Goal: Task Accomplishment & Management: Complete application form

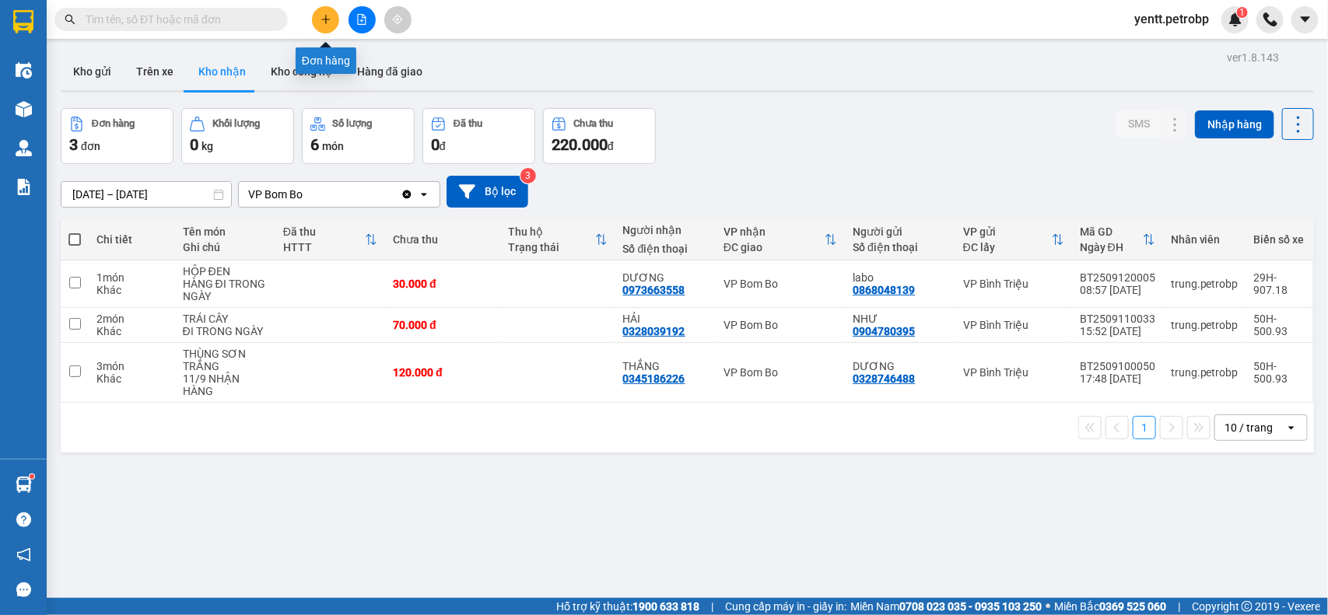
click at [331, 9] on button at bounding box center [325, 19] width 27 height 27
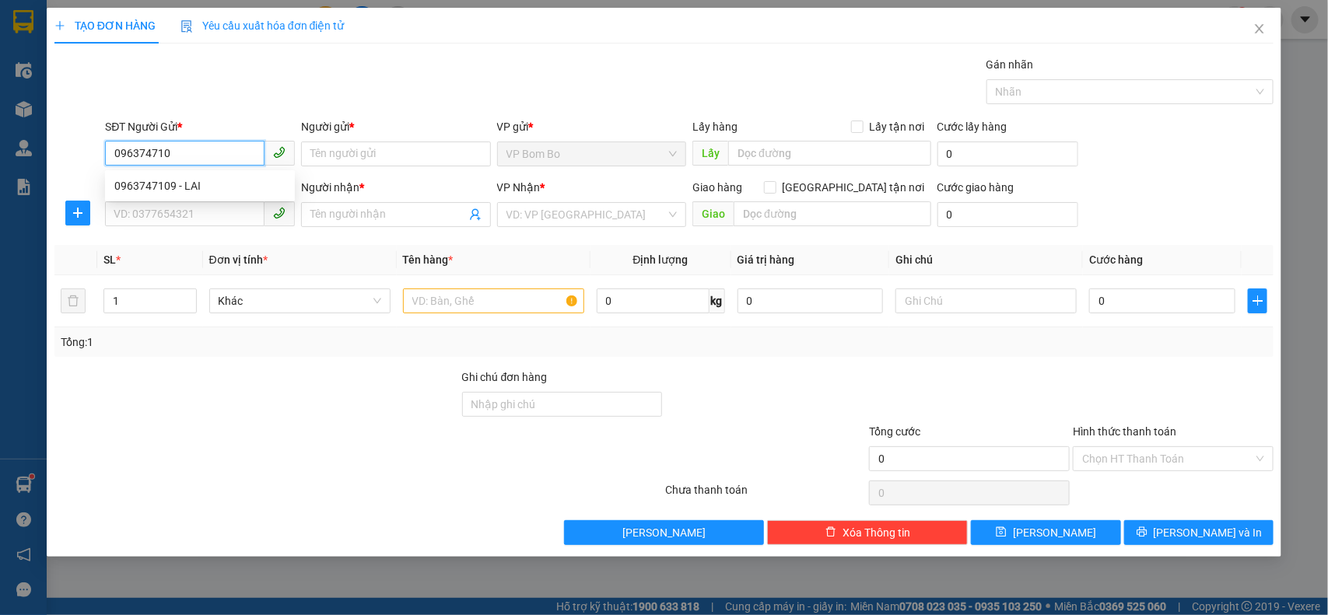
type input "0963747109"
click at [219, 180] on div "0963747109 - LAI" at bounding box center [199, 185] width 171 height 17
type input "LAI"
type input "0975484838"
type input "THẮNG"
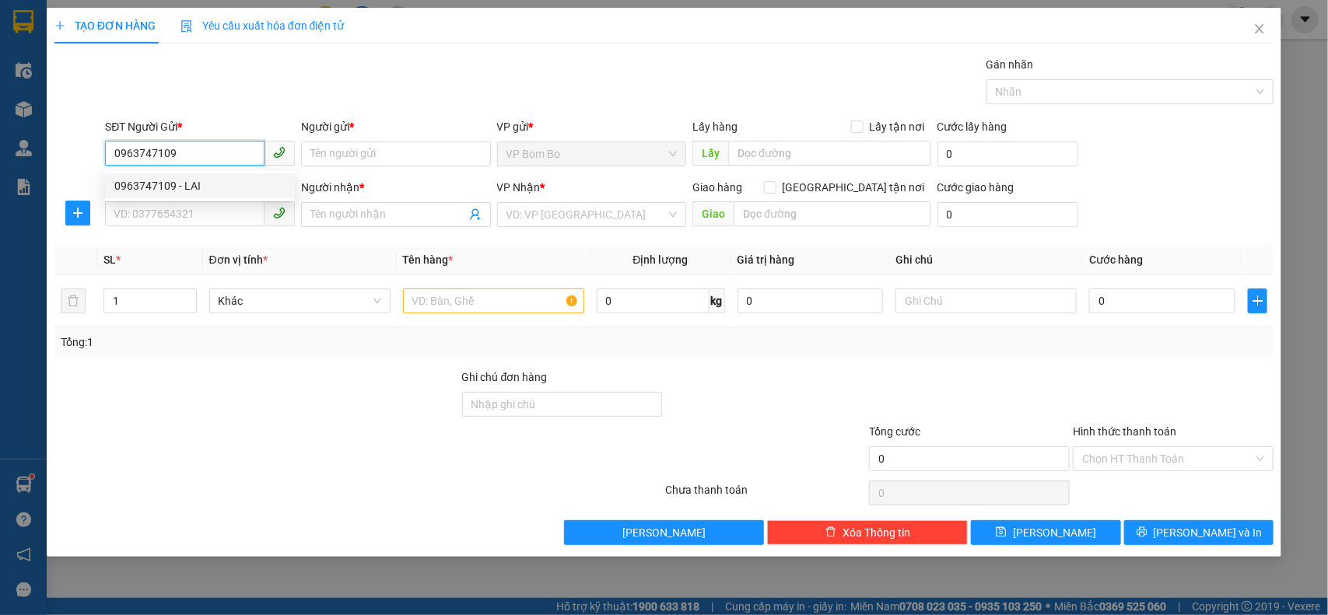
type input "DĐ CHỢ ĐỒNG TÂM"
type input "20.000"
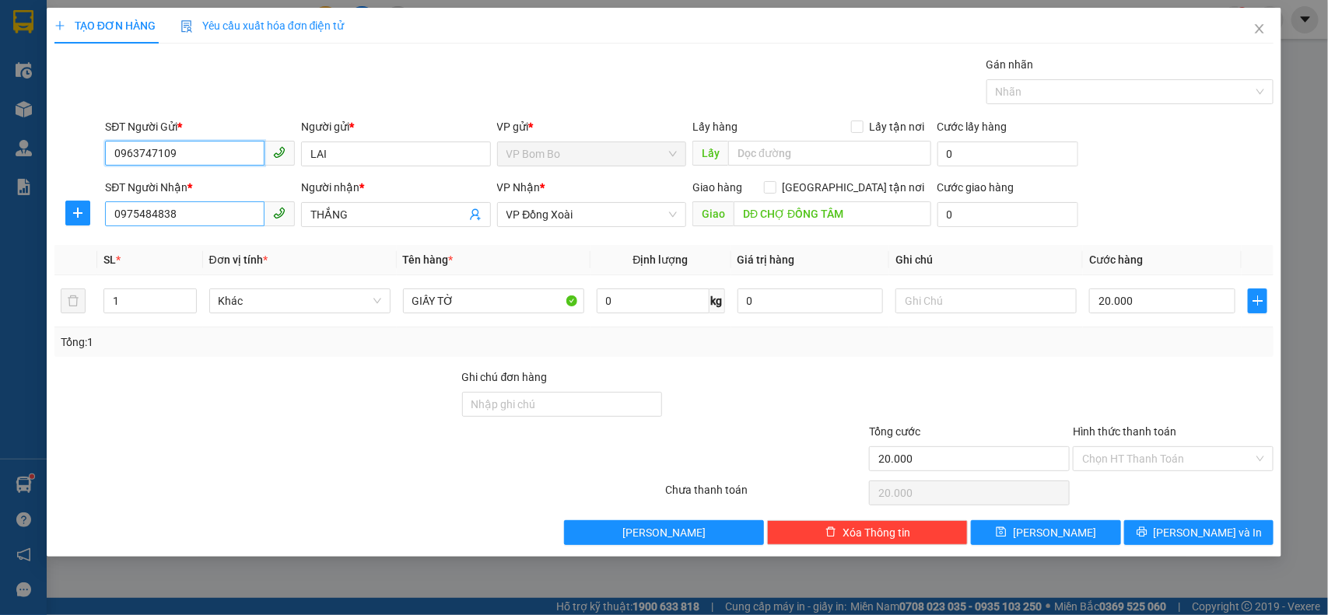
type input "0963747109"
click at [218, 212] on input "0975484838" at bounding box center [184, 213] width 159 height 25
type input "0"
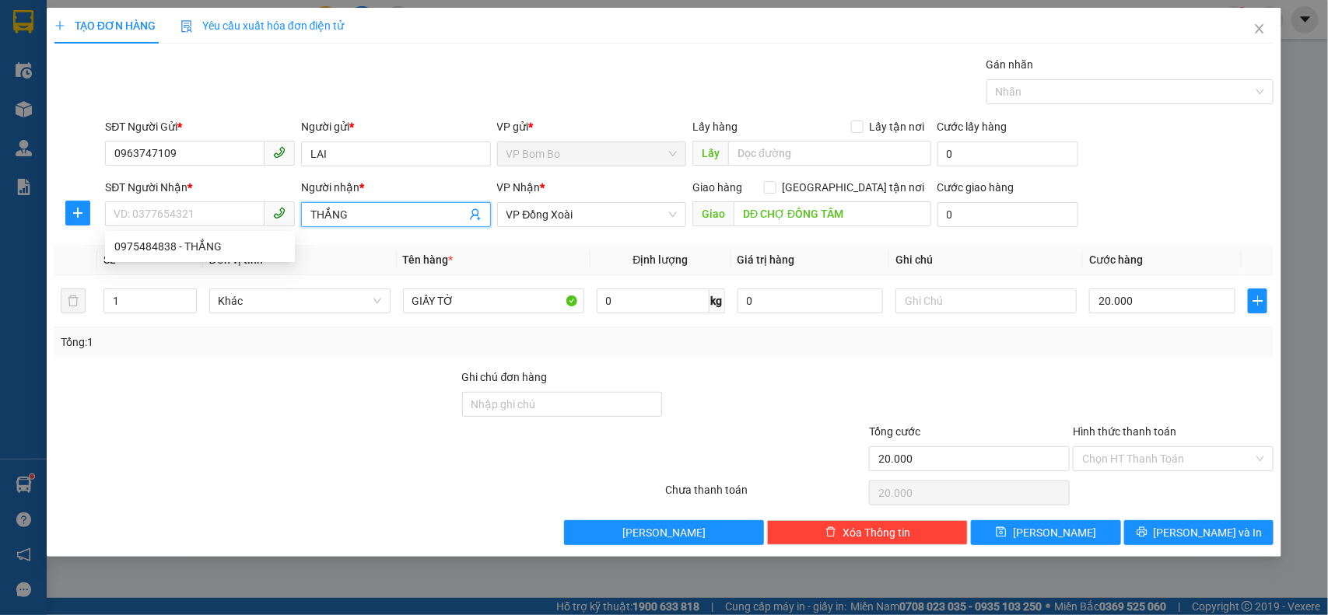
click at [394, 215] on input "THẮNG" at bounding box center [388, 214] width 156 height 17
type input "T"
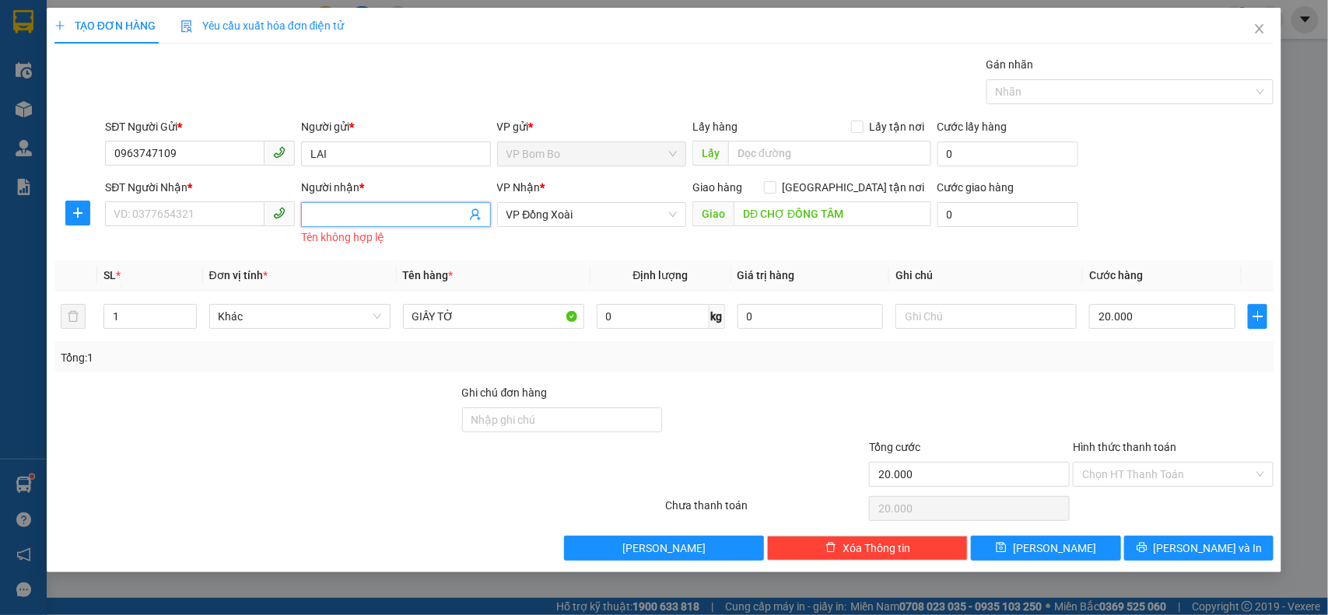
click at [483, 215] on span at bounding box center [396, 214] width 190 height 25
click at [478, 215] on icon "user-add" at bounding box center [475, 214] width 12 height 12
click at [394, 211] on input "Người nhận *" at bounding box center [388, 214] width 156 height 17
click at [222, 214] on input "SĐT Người Nhận *" at bounding box center [184, 213] width 159 height 25
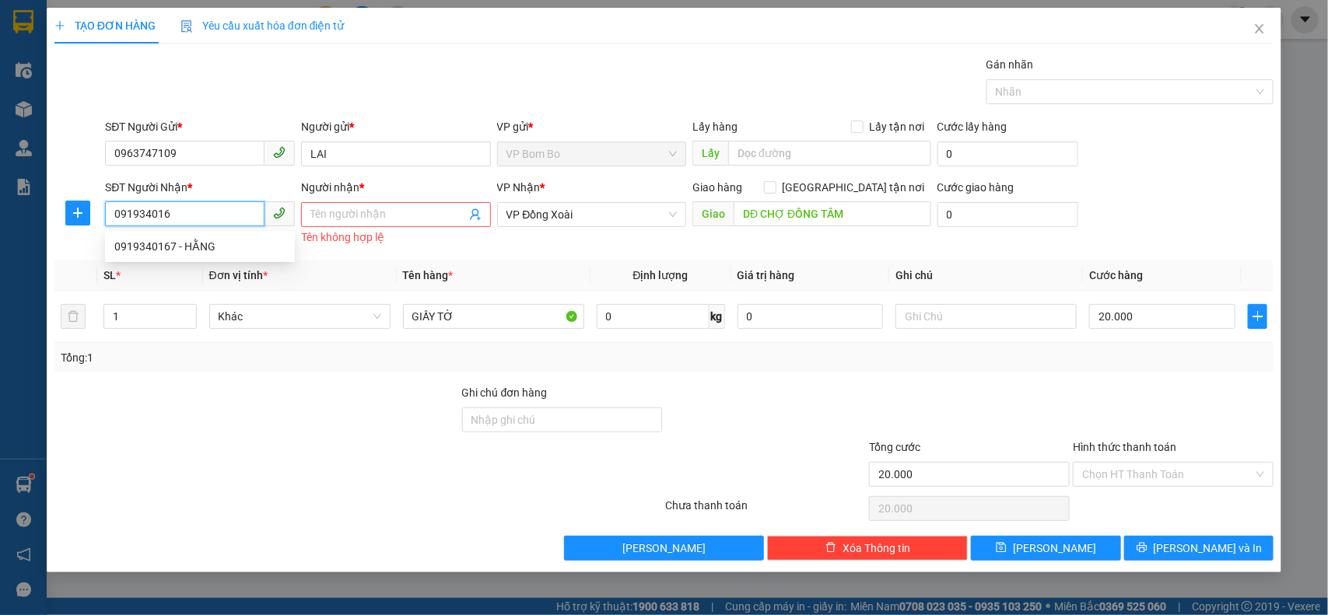
type input "0919340167"
click at [212, 242] on div "0919340167 - HẰNG" at bounding box center [199, 246] width 171 height 17
type input "HẰNG"
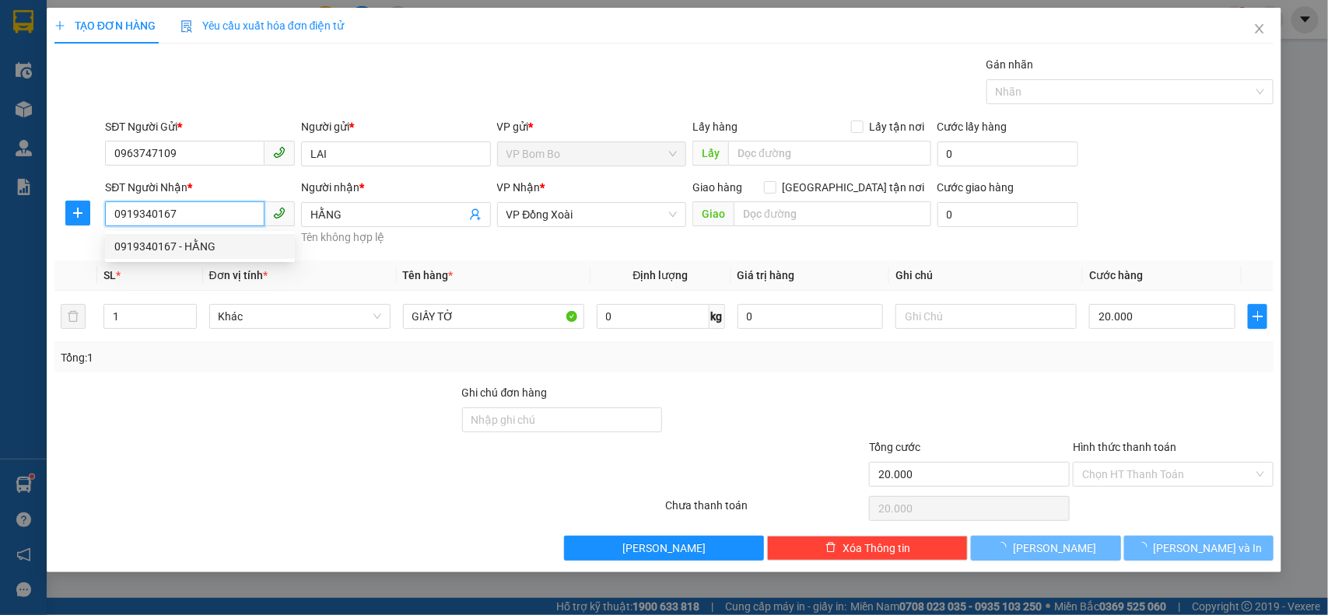
type input "30.000"
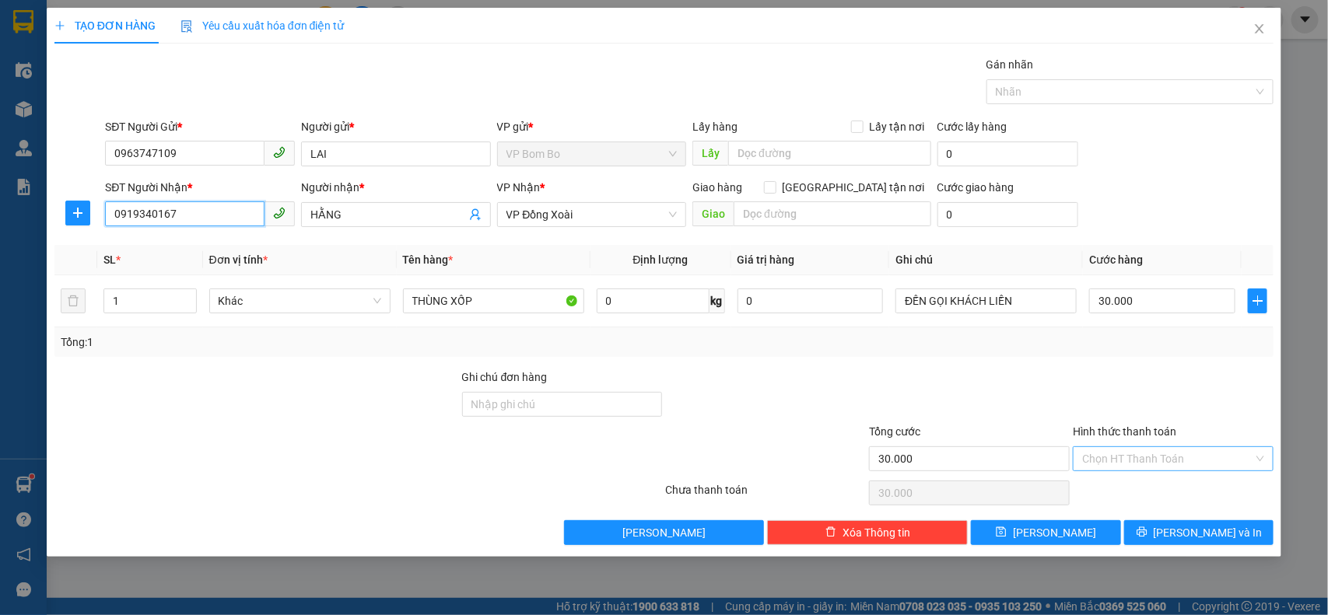
type input "0919340167"
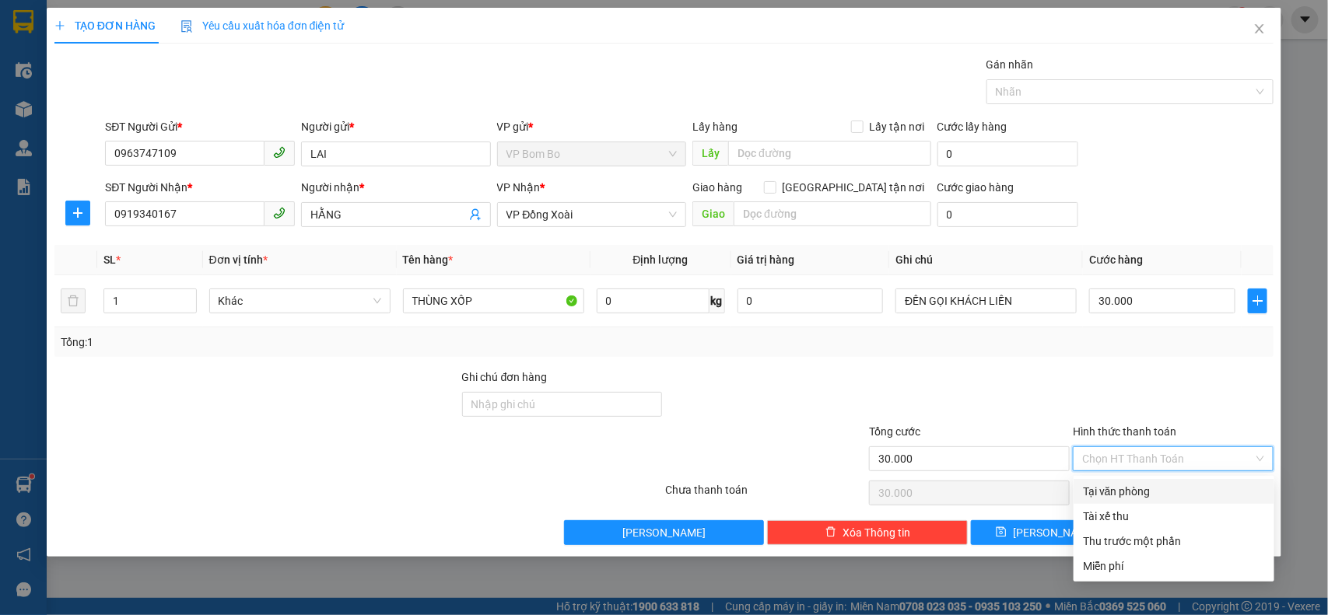
click at [1141, 457] on input "Hình thức thanh toán" at bounding box center [1167, 458] width 171 height 23
click at [985, 383] on div at bounding box center [969, 396] width 204 height 54
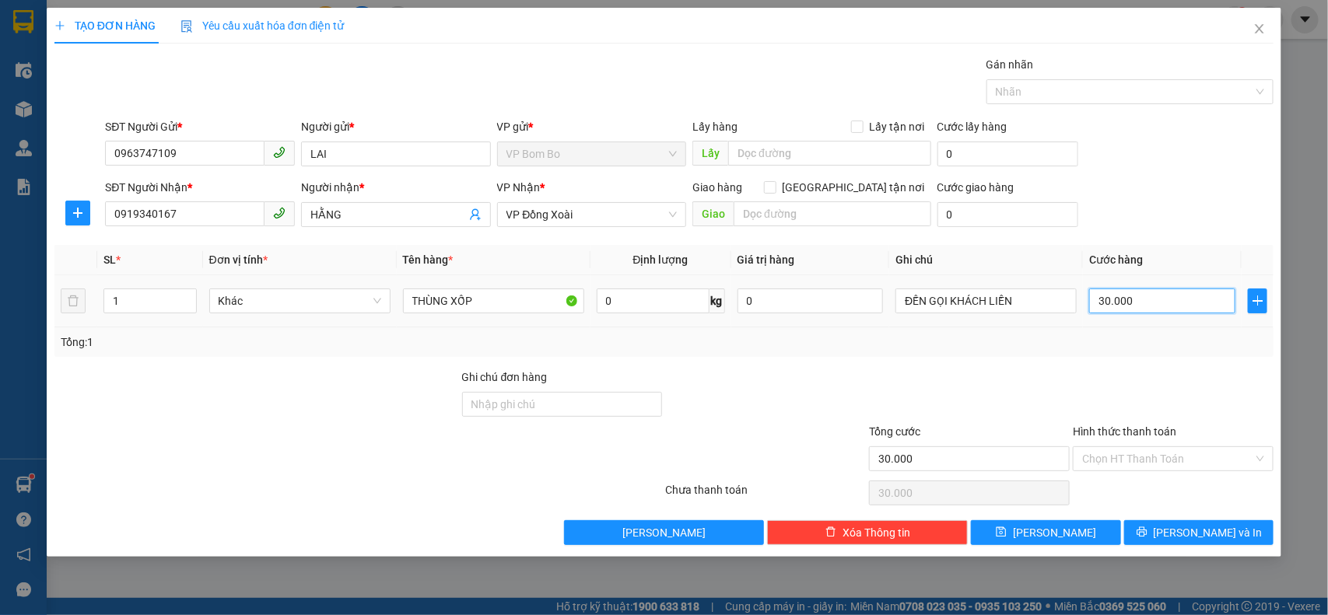
click at [1151, 306] on input "30.000" at bounding box center [1162, 301] width 146 height 25
type input "00.005"
type input "5"
type input "0.000.050"
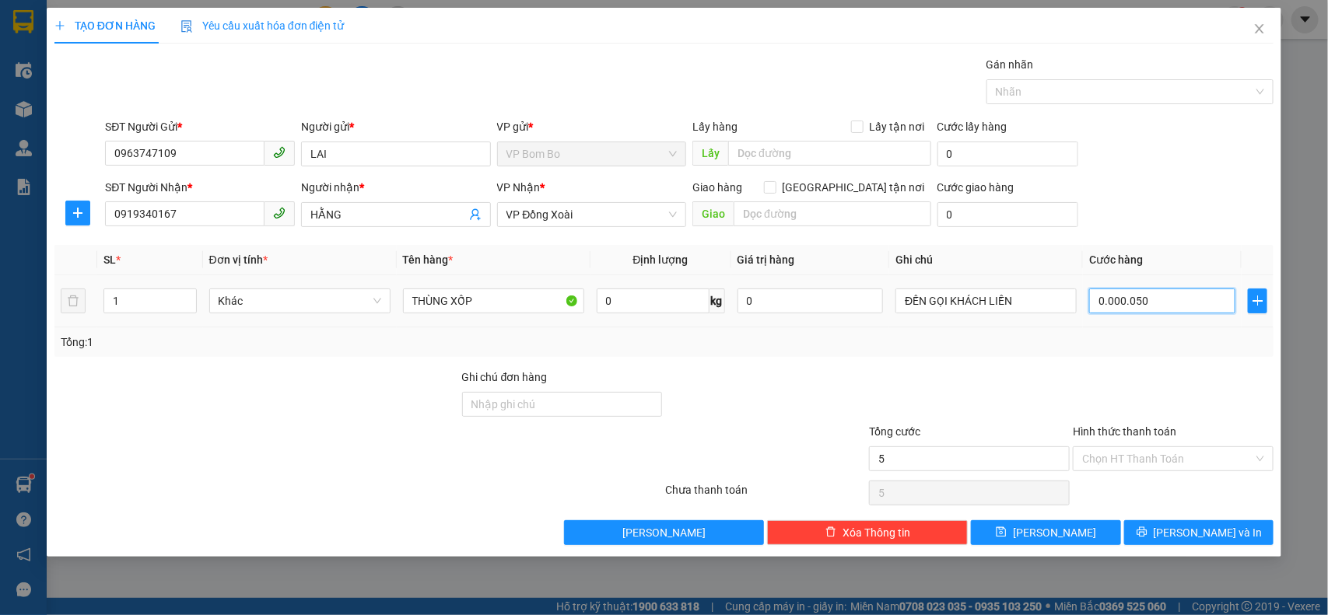
type input "50"
type input "0.000.050"
click at [1068, 383] on div at bounding box center [969, 396] width 204 height 54
type input "50.000"
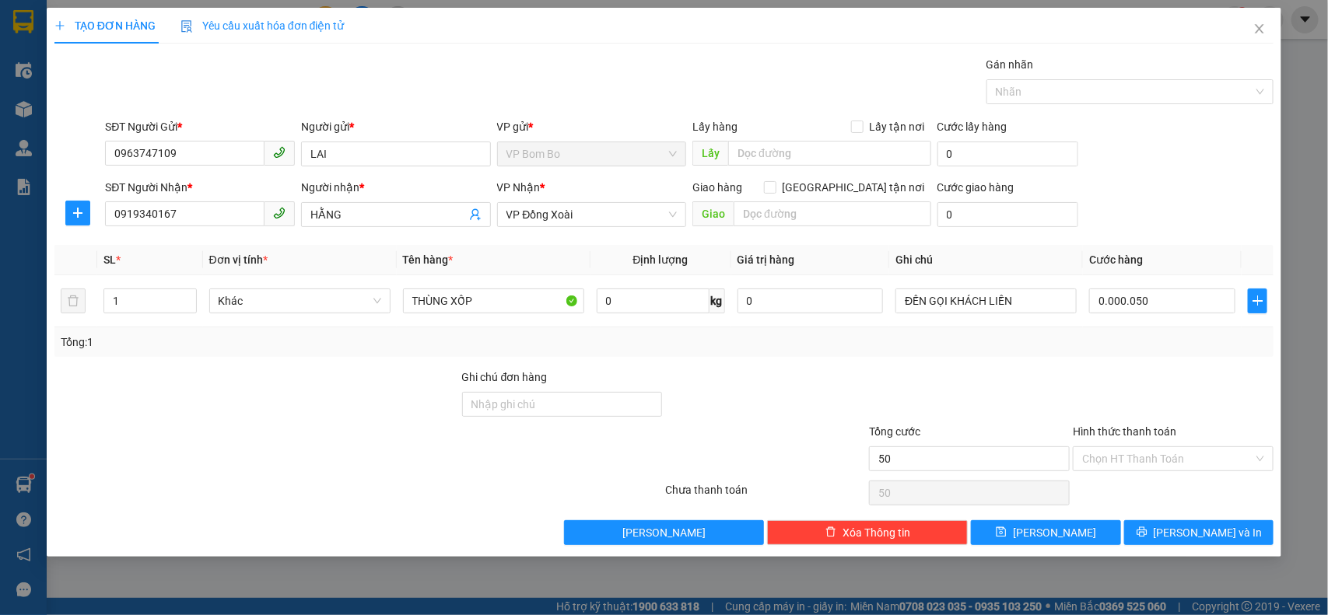
type input "50.000"
click at [1153, 460] on input "Hình thức thanh toán" at bounding box center [1167, 458] width 171 height 23
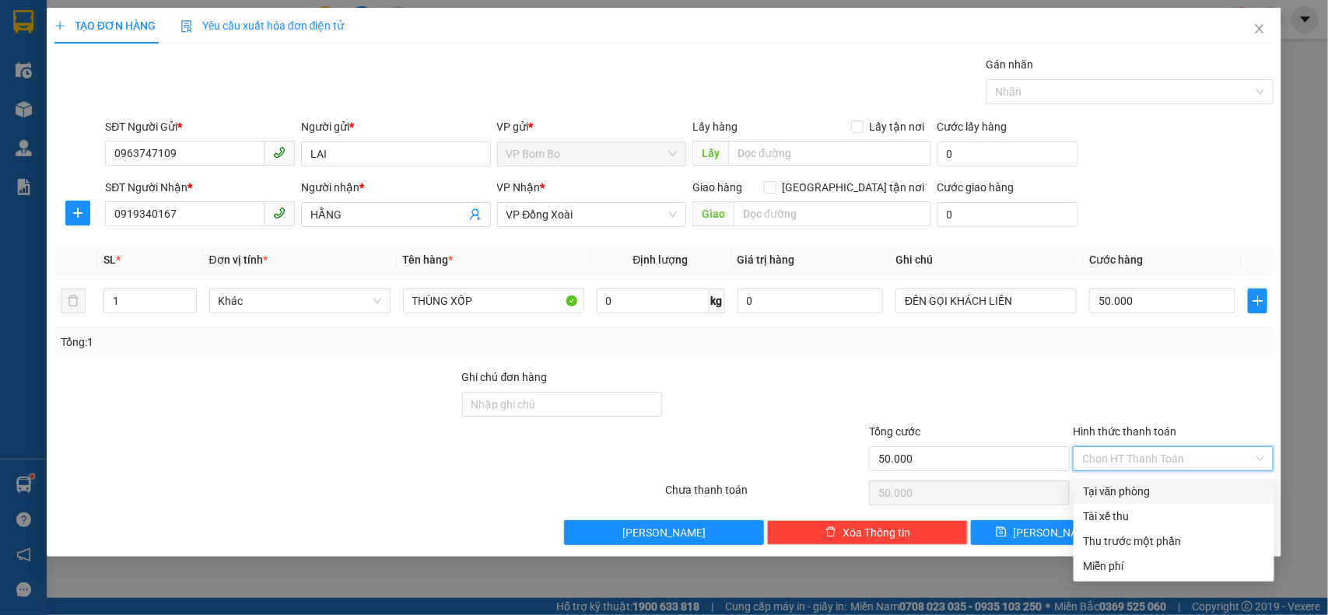
click at [1161, 492] on div "Tại văn phòng" at bounding box center [1174, 491] width 182 height 17
type input "0"
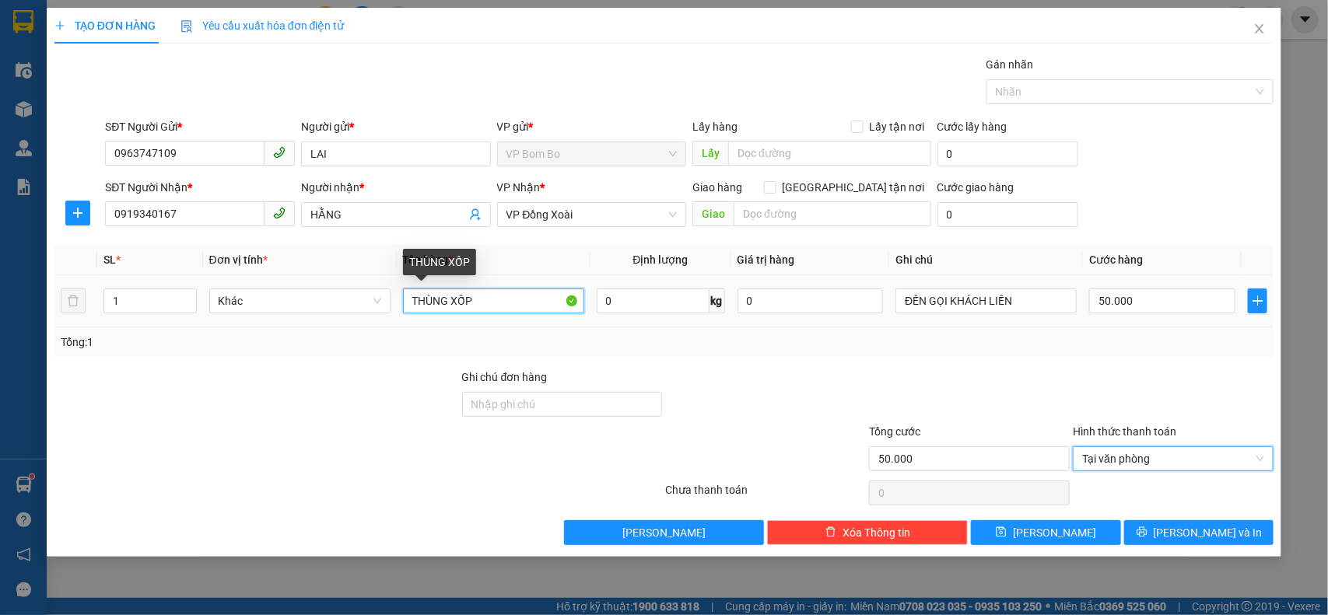
click at [530, 302] on input "THÙNG XỐP" at bounding box center [493, 301] width 181 height 25
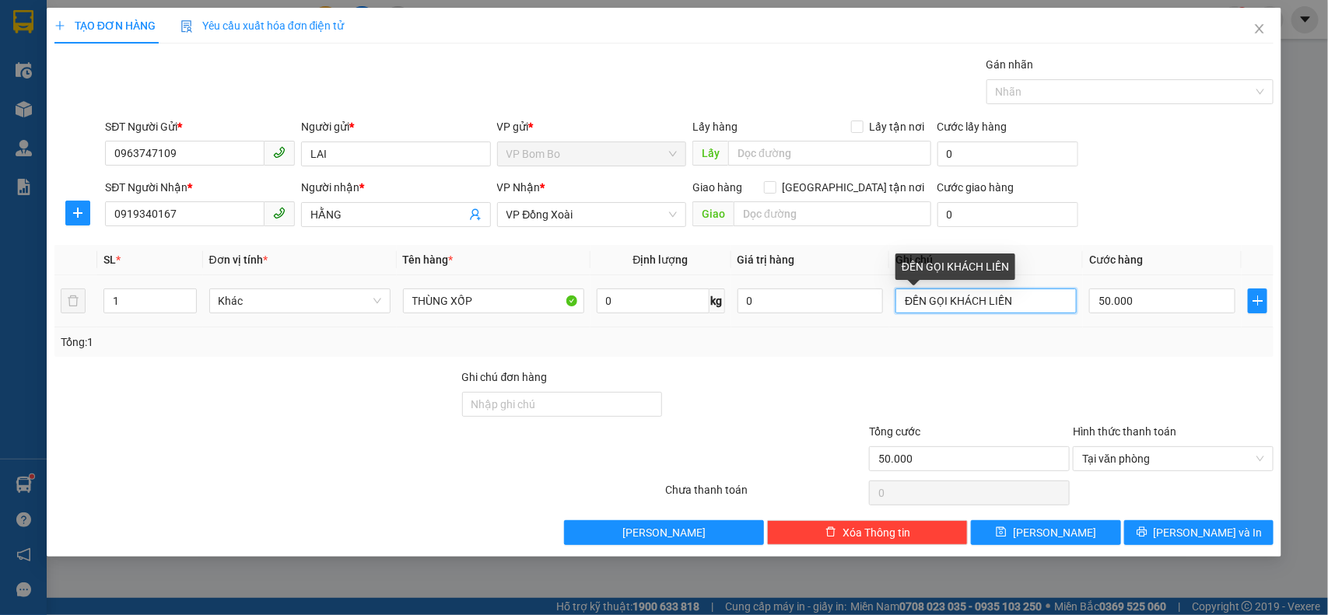
click at [906, 300] on input "ĐẾN GỌI KHÁCH LIỀN" at bounding box center [985, 301] width 181 height 25
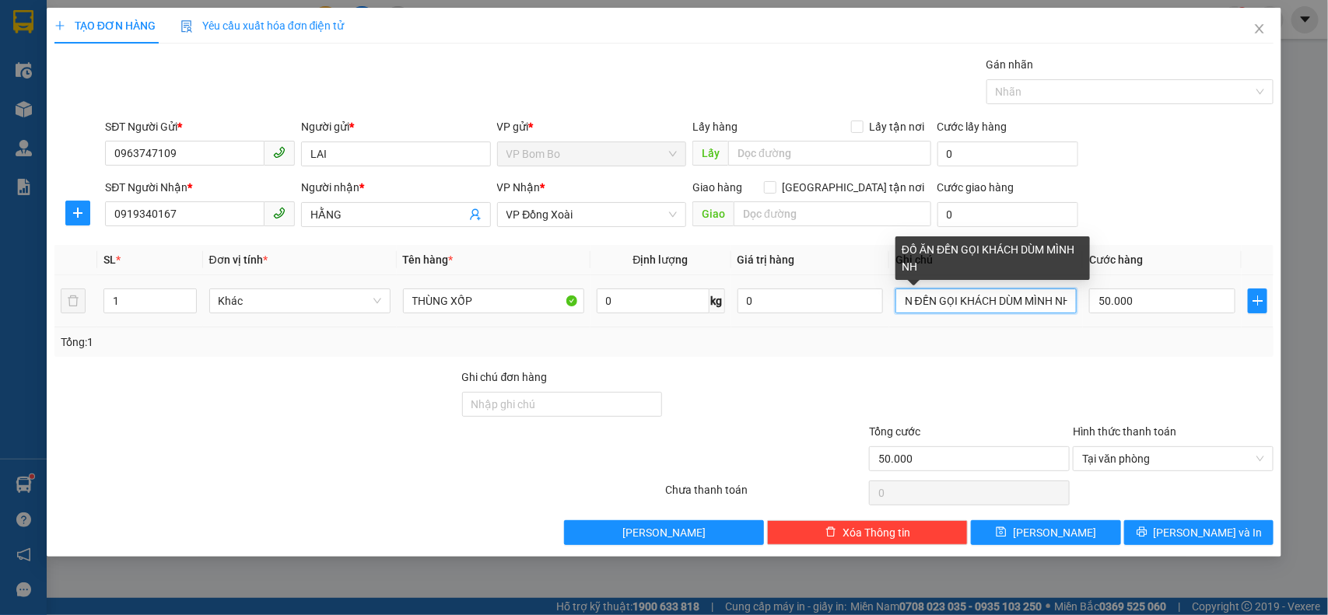
scroll to position [0, 40]
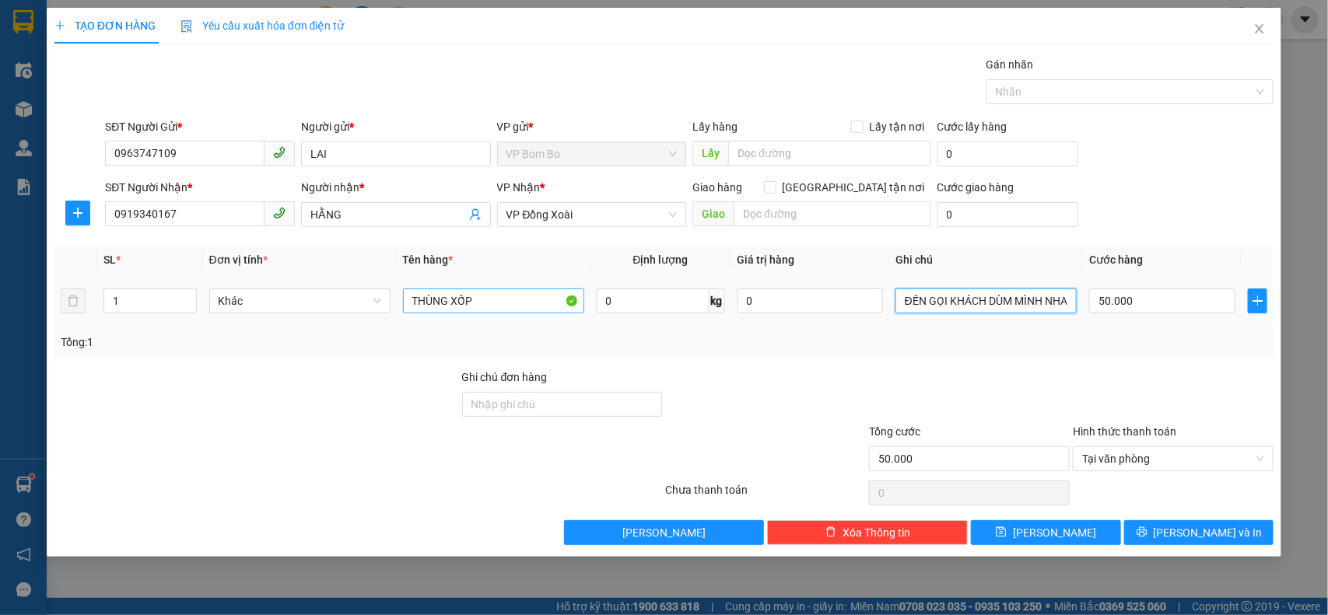
type input "ĐỒ ĂN ĐẾN GỌI KHÁCH DÙM MÌNH NHA"
click at [537, 303] on input "THÙNG XỐP" at bounding box center [493, 301] width 181 height 25
type input "THÙNG XỐP TRẮNG"
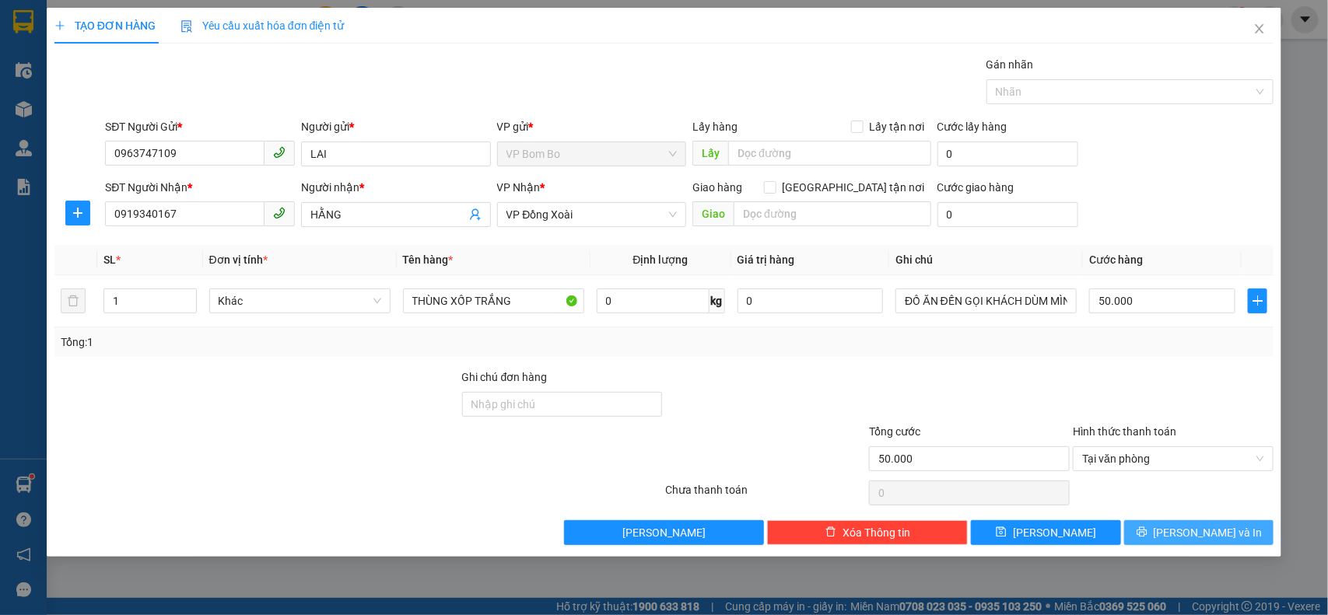
click at [1215, 535] on span "[PERSON_NAME] và In" at bounding box center [1207, 532] width 109 height 17
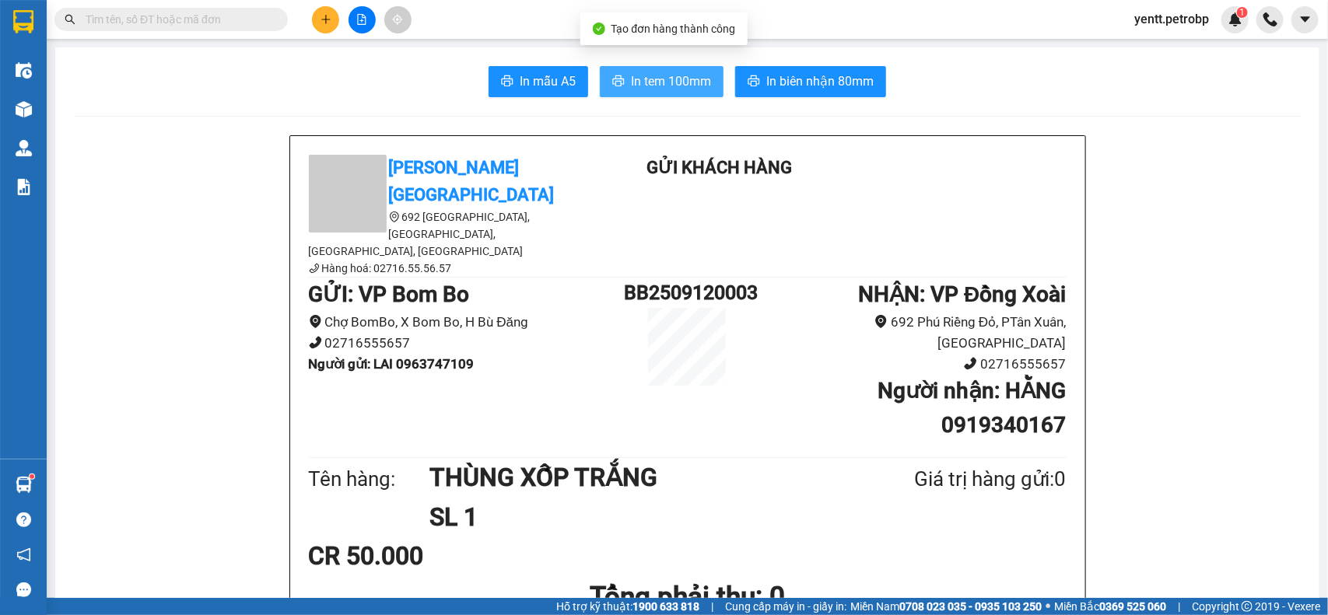
click at [695, 86] on span "In tem 100mm" at bounding box center [671, 81] width 80 height 19
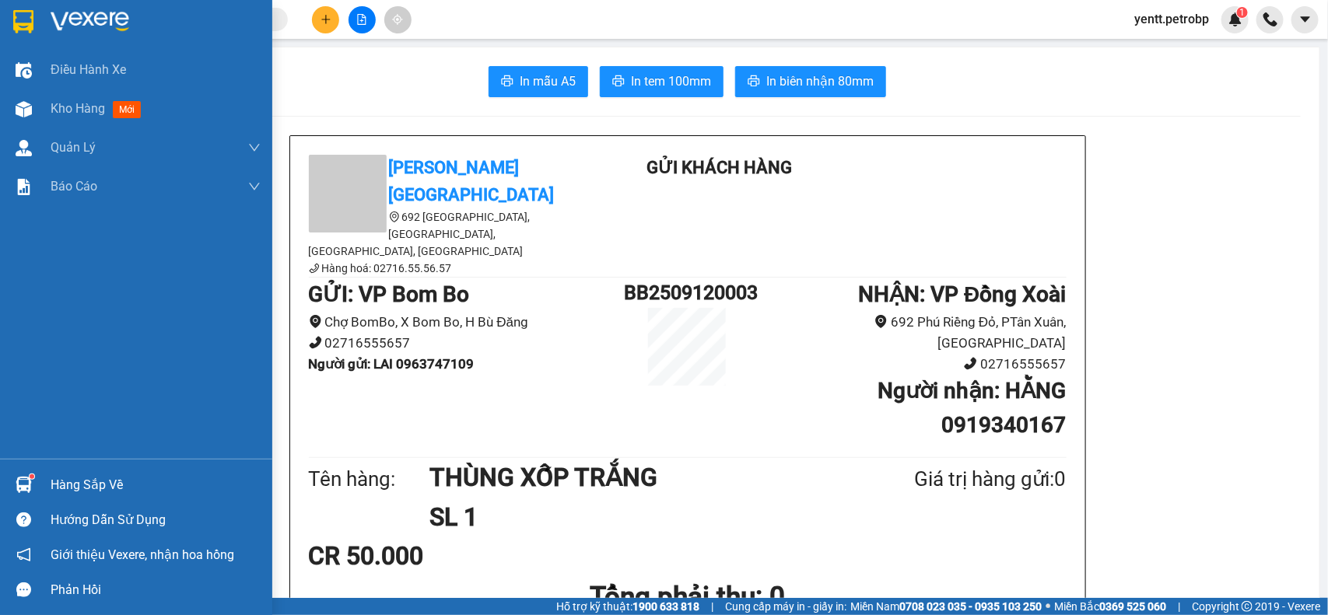
click at [59, 487] on div "Hàng sắp về" at bounding box center [156, 485] width 210 height 23
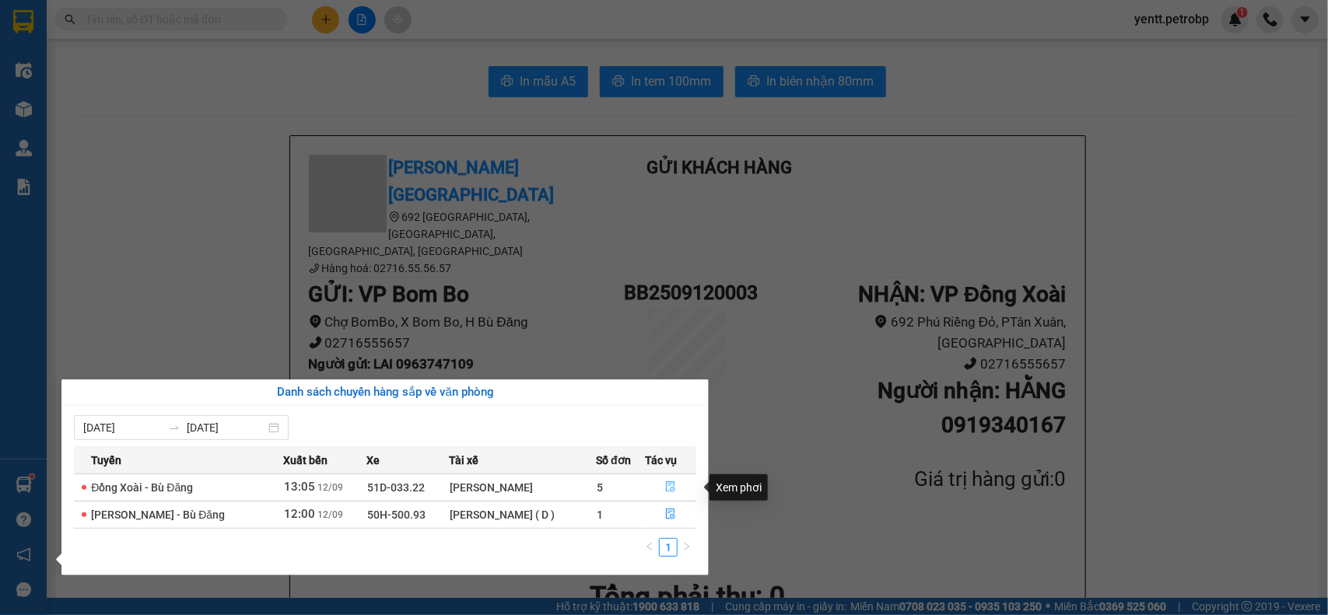
click at [665, 487] on icon "file-done" at bounding box center [670, 486] width 11 height 11
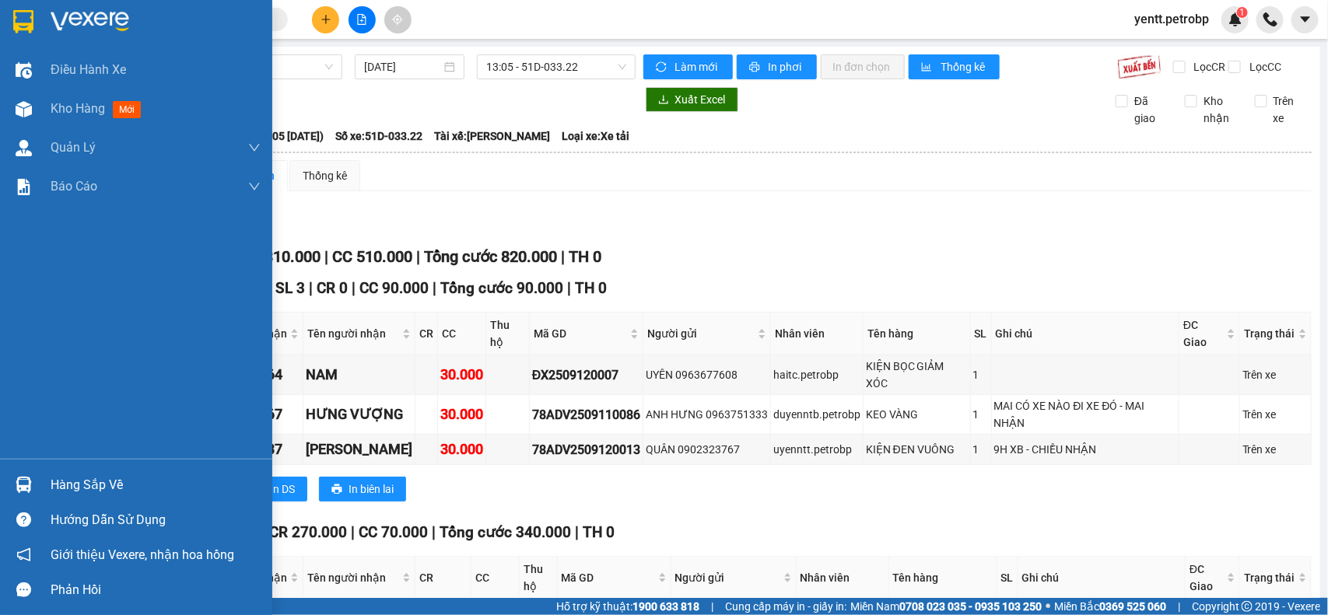
drag, startPoint x: 47, startPoint y: 496, endPoint x: 14, endPoint y: 476, distance: 38.4
click at [1, 474] on div "Hàng sắp về" at bounding box center [136, 484] width 272 height 35
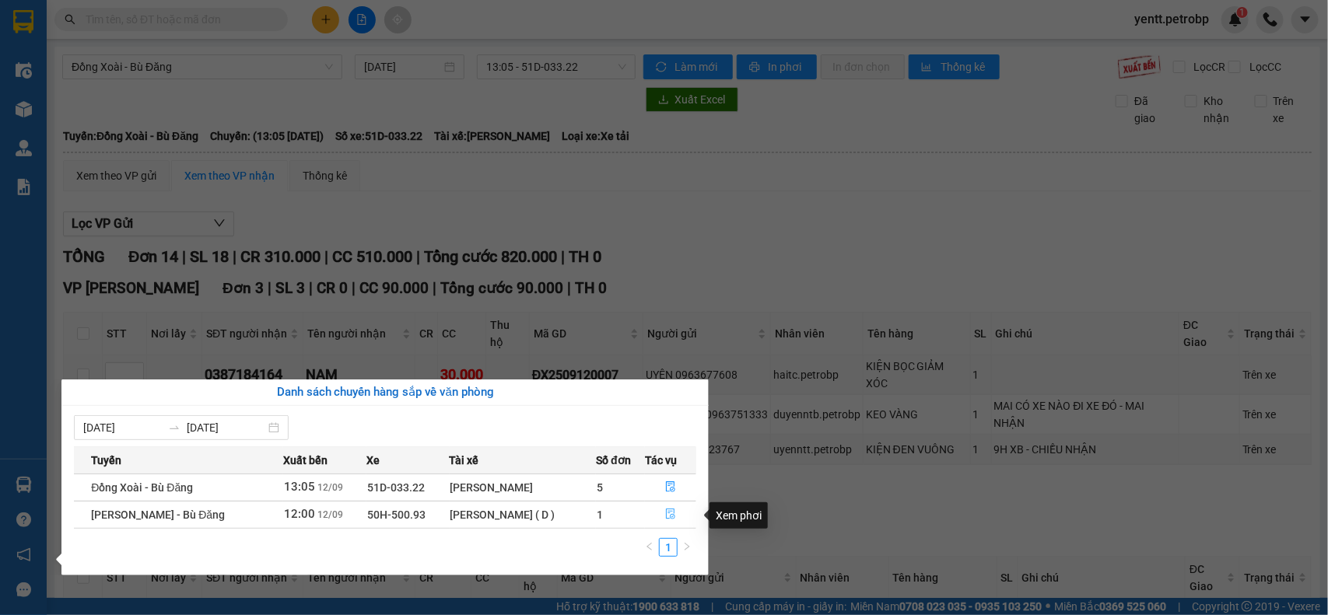
click at [667, 514] on icon "file-done" at bounding box center [670, 514] width 11 height 11
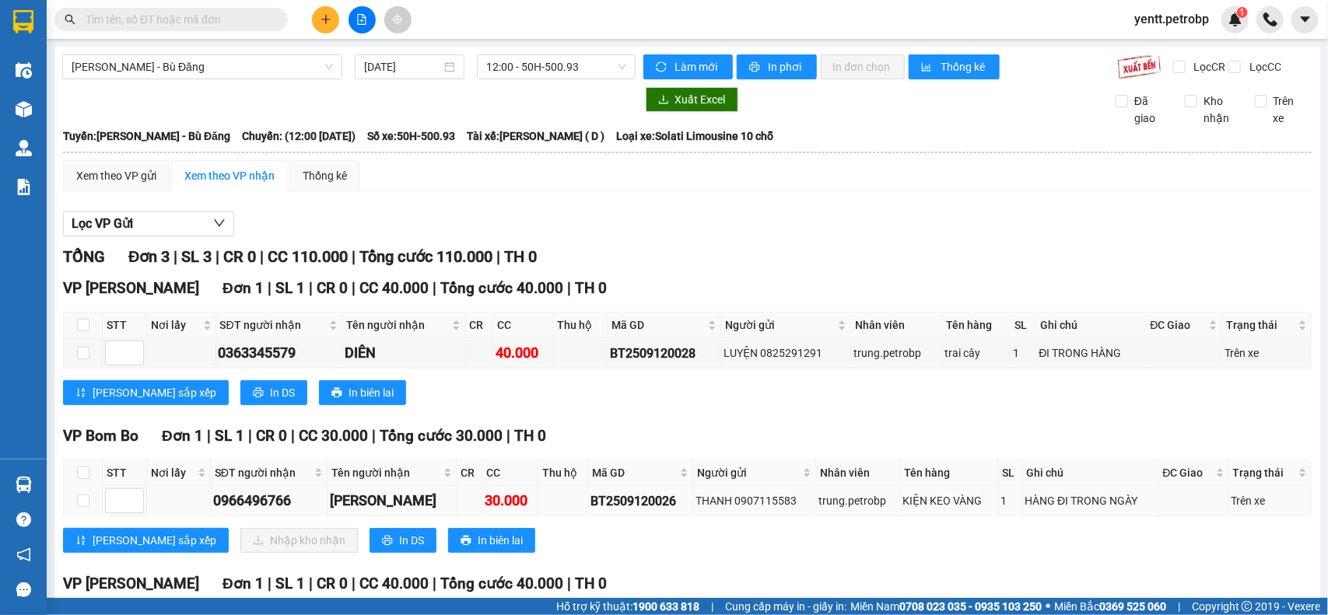
scroll to position [163, 0]
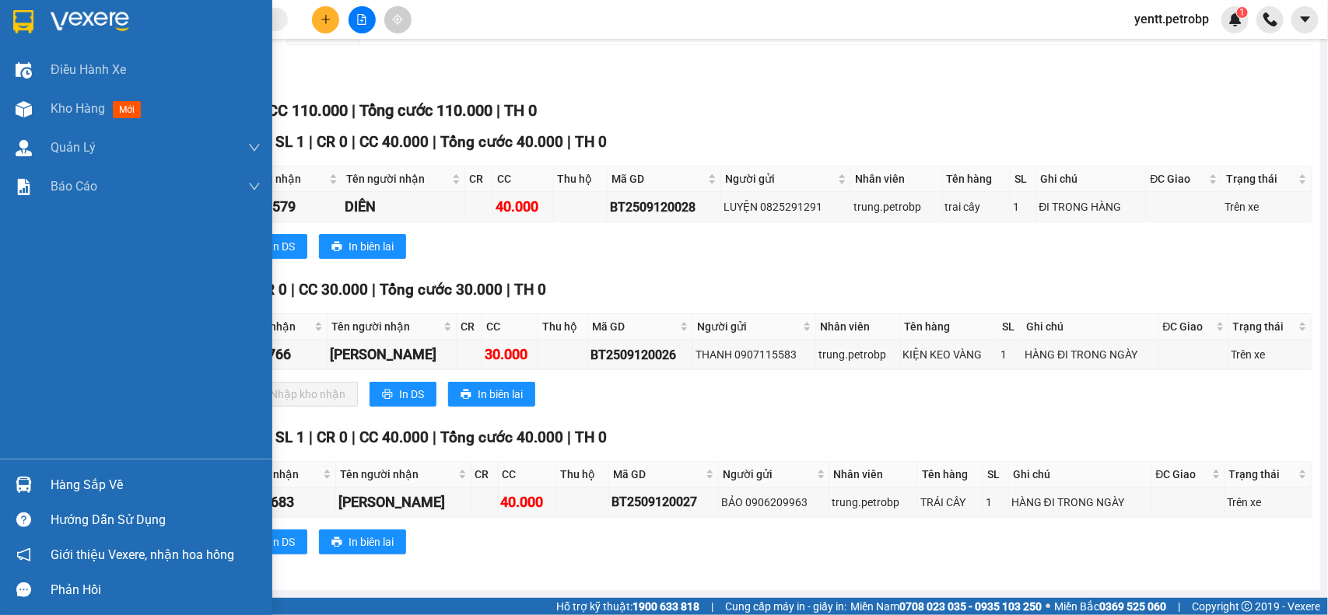
click at [28, 486] on img at bounding box center [24, 485] width 16 height 16
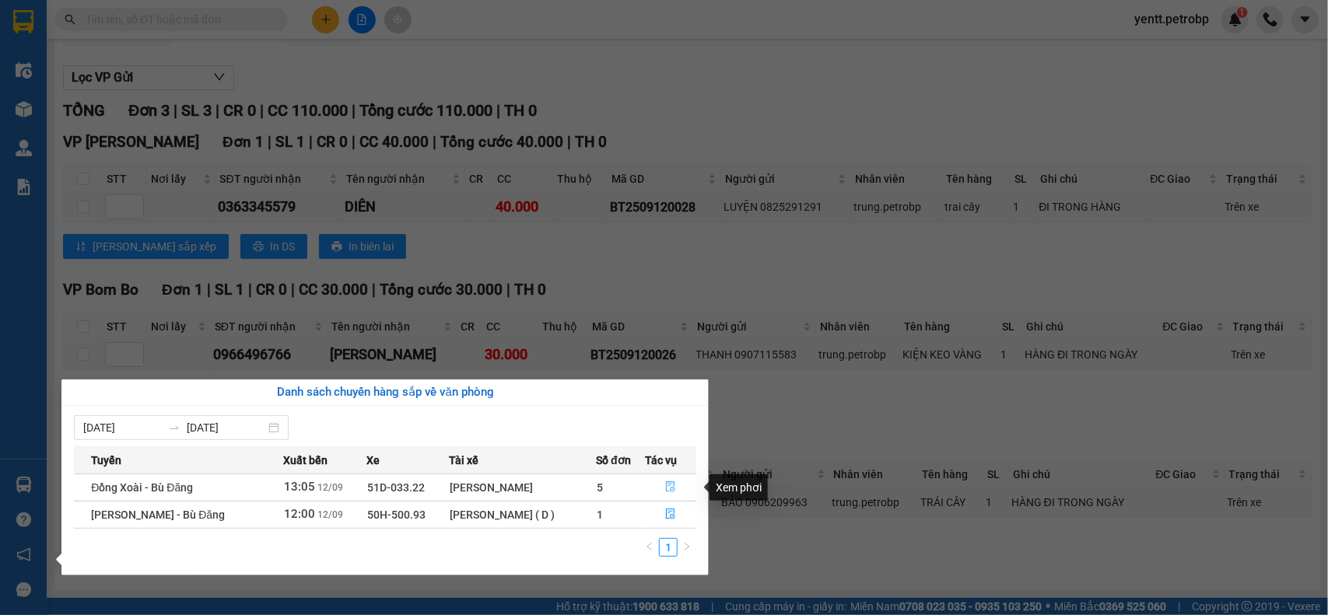
click at [663, 487] on button "button" at bounding box center [671, 487] width 50 height 25
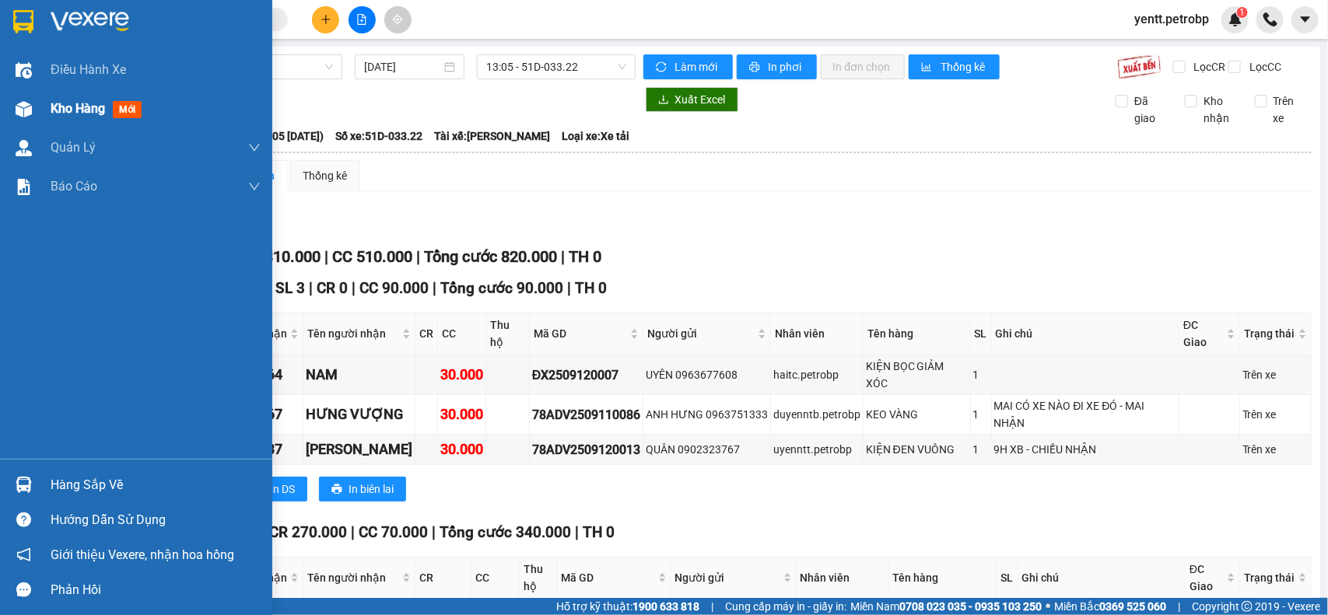
click at [30, 122] on div "Kho hàng mới" at bounding box center [136, 108] width 272 height 39
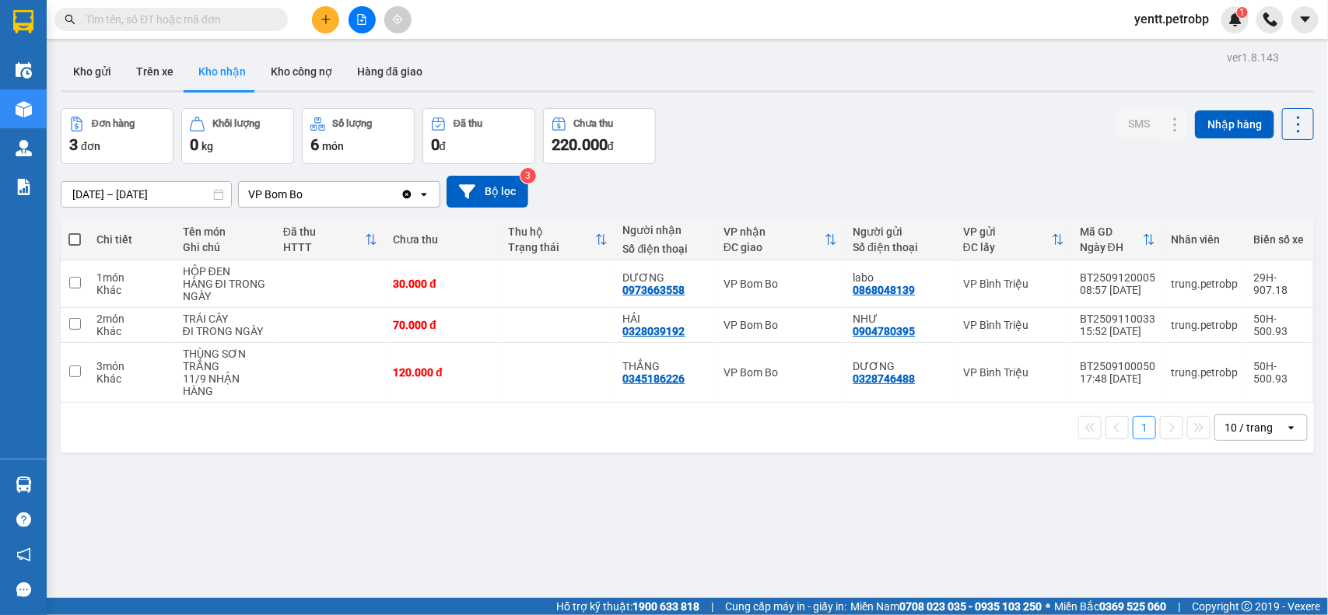
click at [138, 194] on input "[DATE] – [DATE]" at bounding box center [146, 194] width 170 height 25
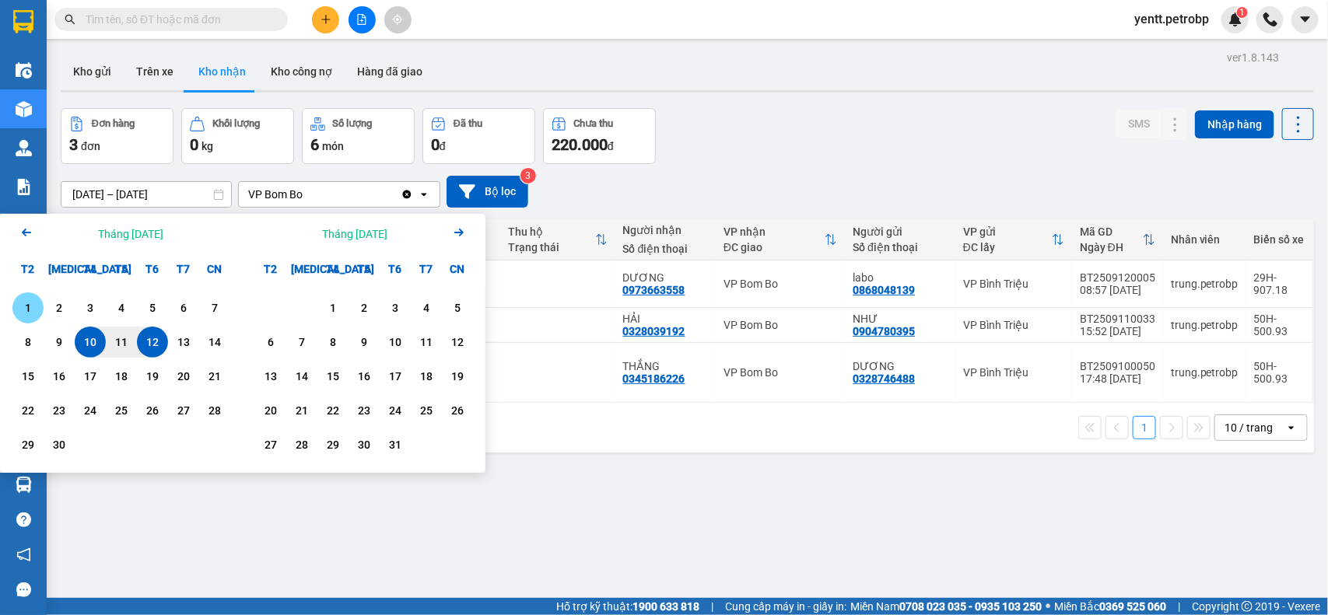
click at [31, 302] on div "1" at bounding box center [28, 308] width 22 height 19
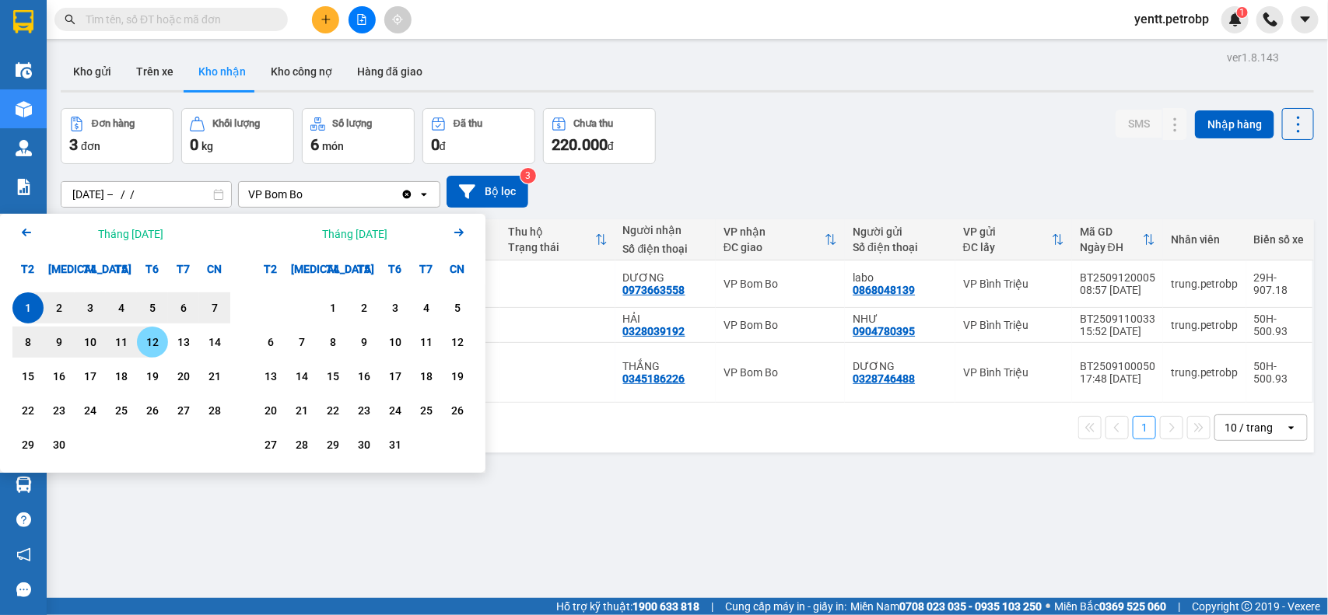
click at [148, 342] on div "12" at bounding box center [153, 342] width 22 height 19
type input "[DATE] – [DATE]"
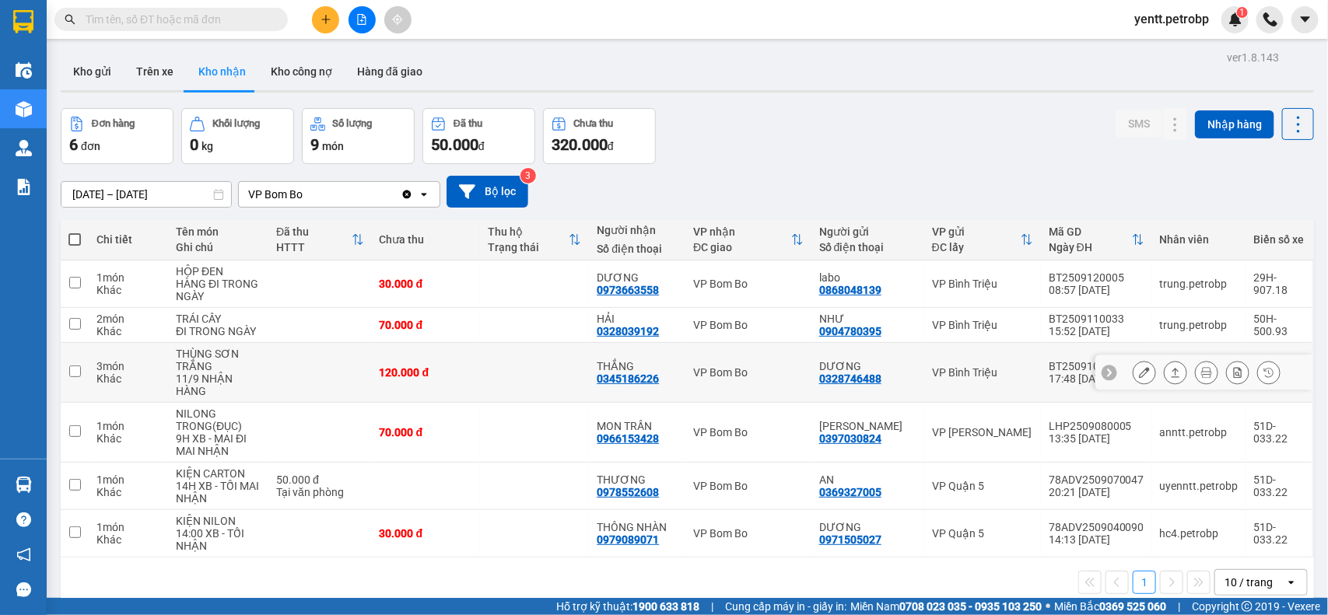
scroll to position [72, 0]
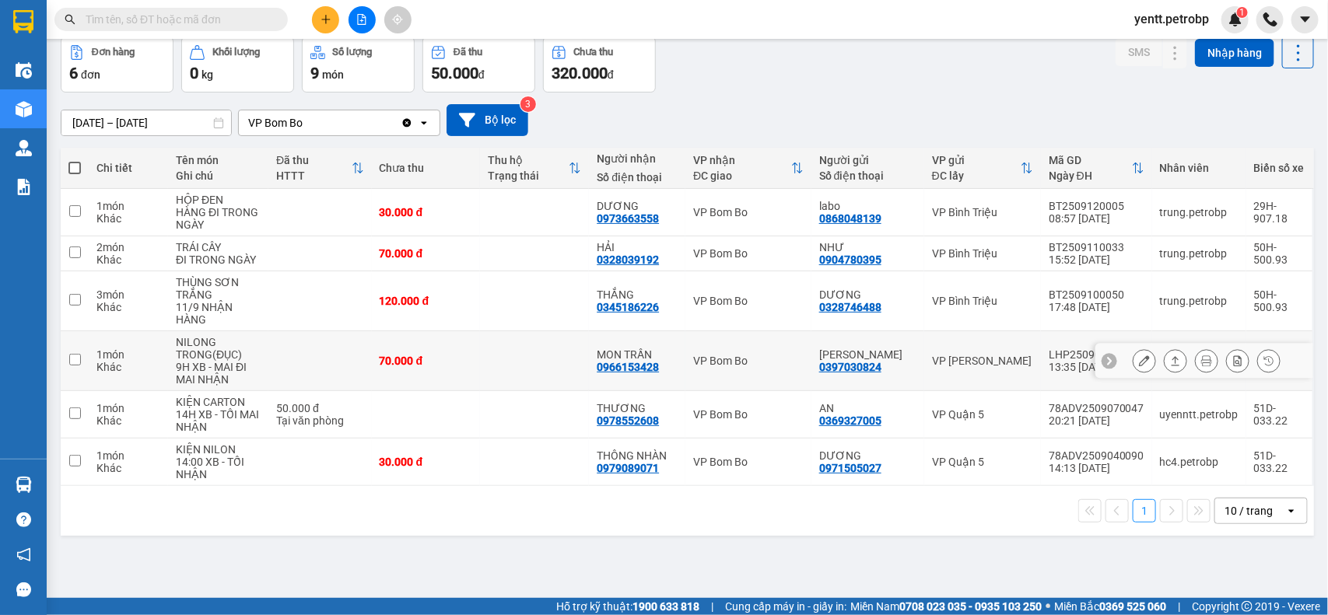
click at [1117, 358] on div at bounding box center [1204, 361] width 218 height 35
click at [1139, 360] on icon at bounding box center [1144, 360] width 11 height 11
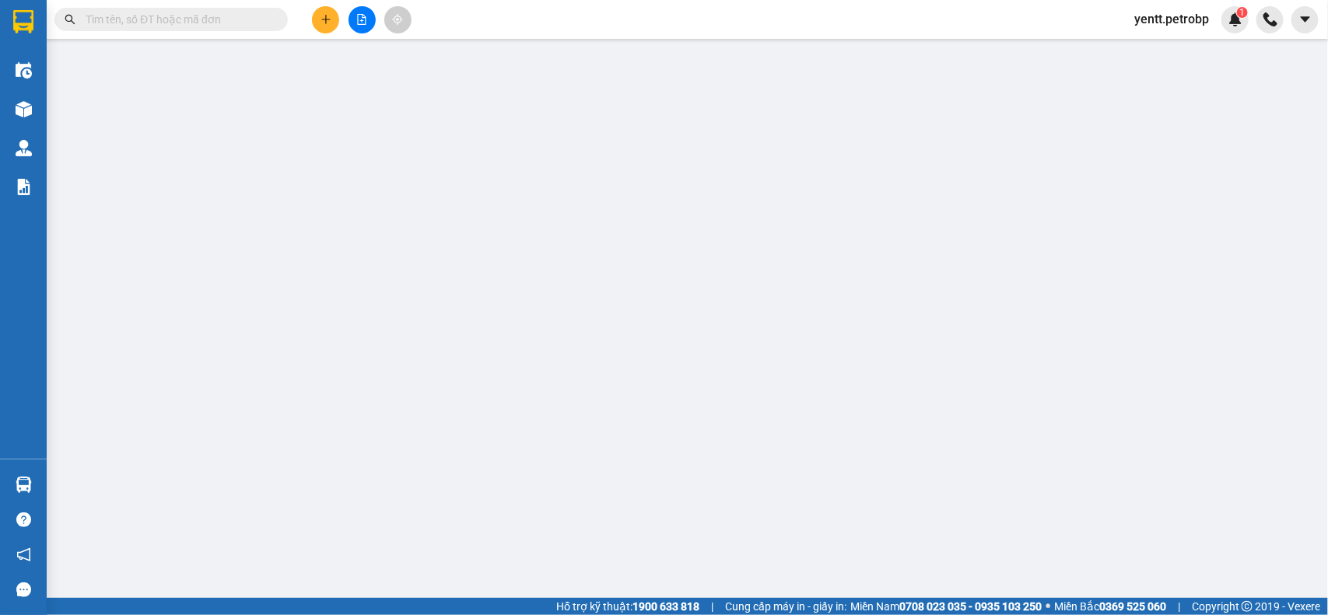
type input "0397030824"
type input "[PERSON_NAME]"
type input "0966153428"
type input "MON TRẦN"
type input "70.000"
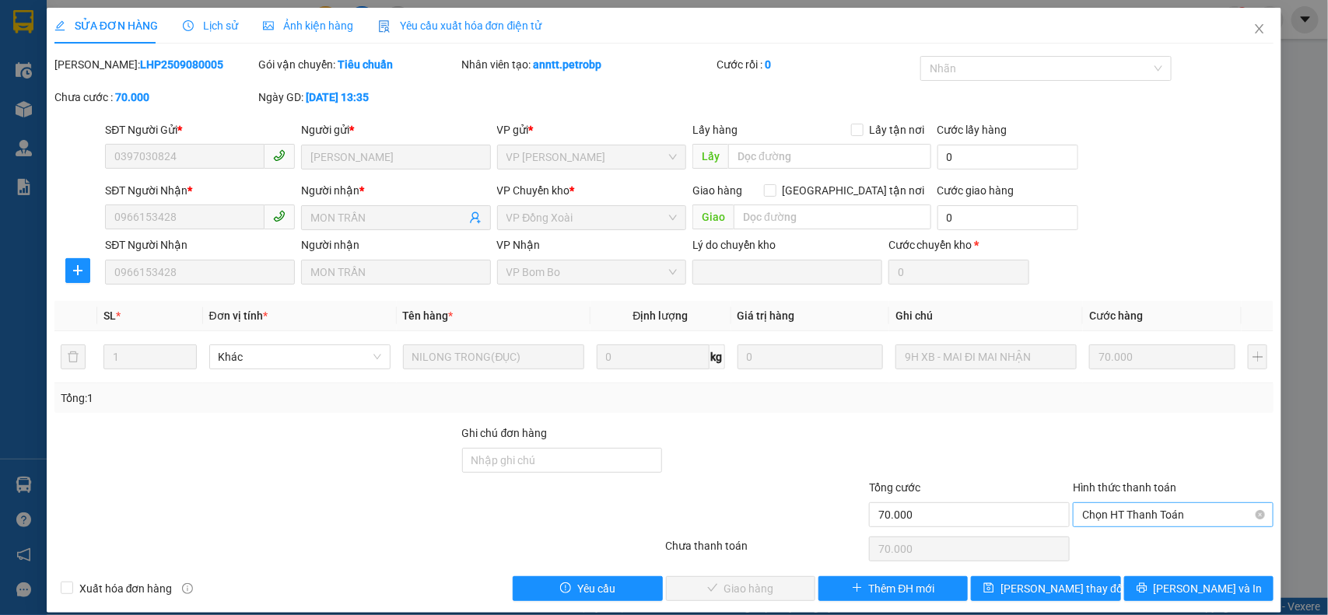
click at [1113, 507] on span "Chọn HT Thanh Toán" at bounding box center [1173, 514] width 182 height 23
click at [1107, 538] on div "Tại văn phòng" at bounding box center [1162, 546] width 180 height 17
type input "0"
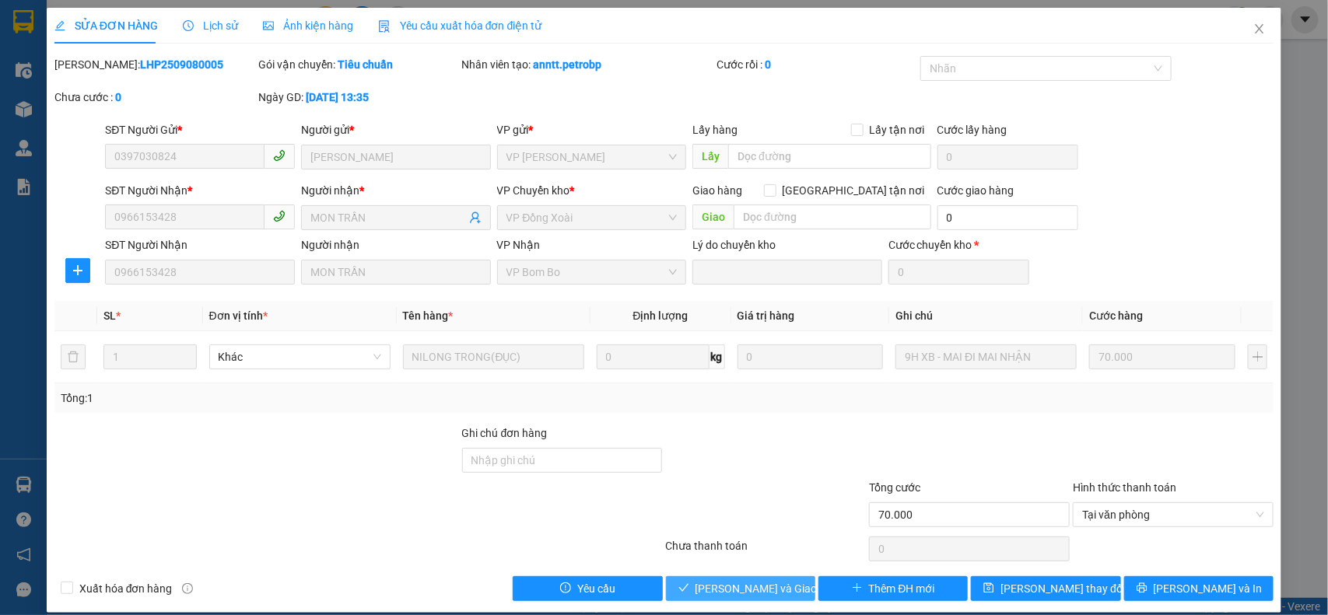
click at [733, 581] on span "[PERSON_NAME] và Giao hàng" at bounding box center [769, 588] width 149 height 17
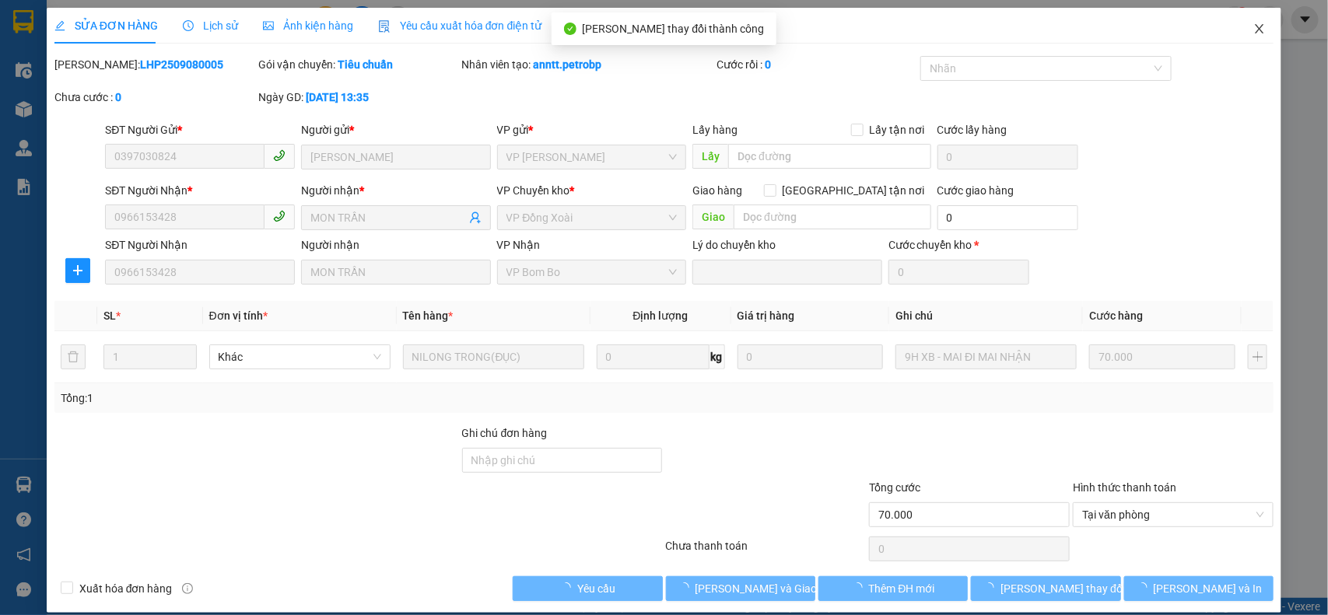
click at [1244, 39] on span "Close" at bounding box center [1259, 30] width 44 height 44
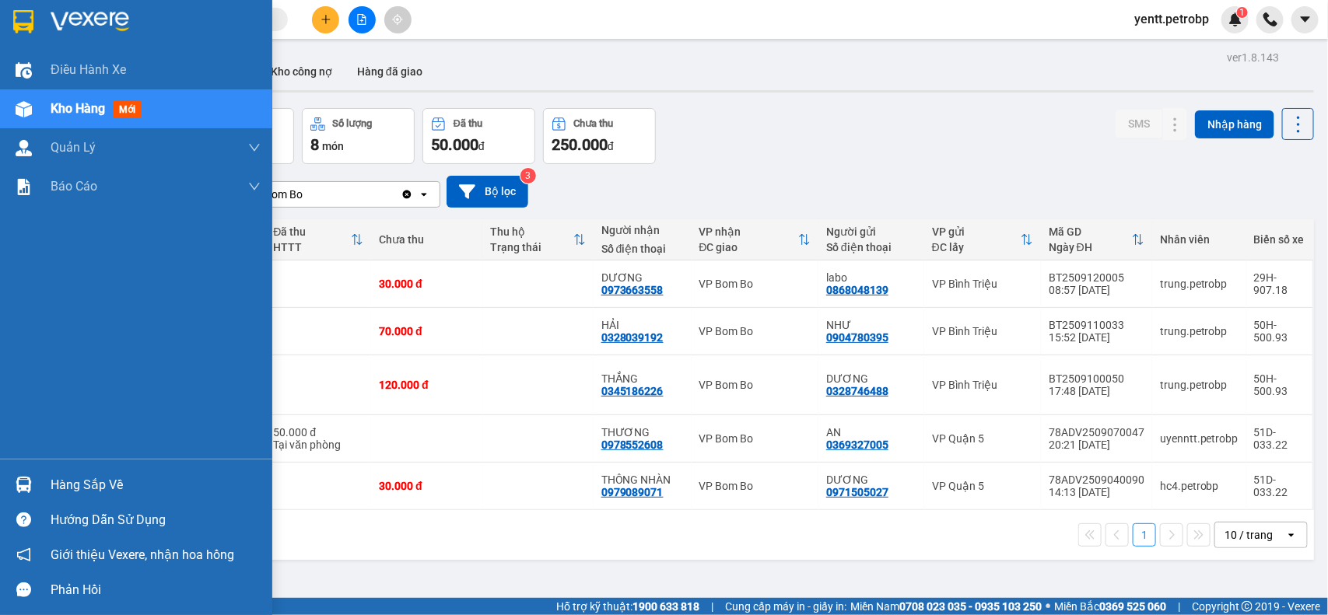
click at [103, 491] on div "Hàng sắp về" at bounding box center [156, 485] width 210 height 23
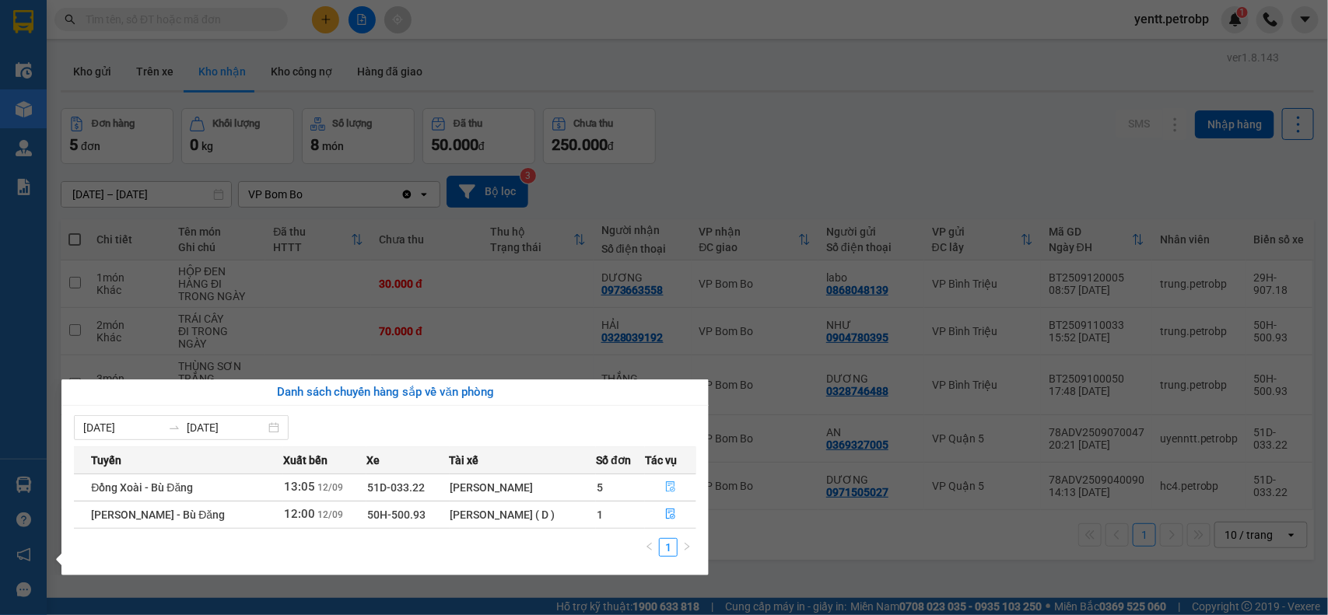
click at [669, 492] on icon "file-done" at bounding box center [670, 486] width 11 height 11
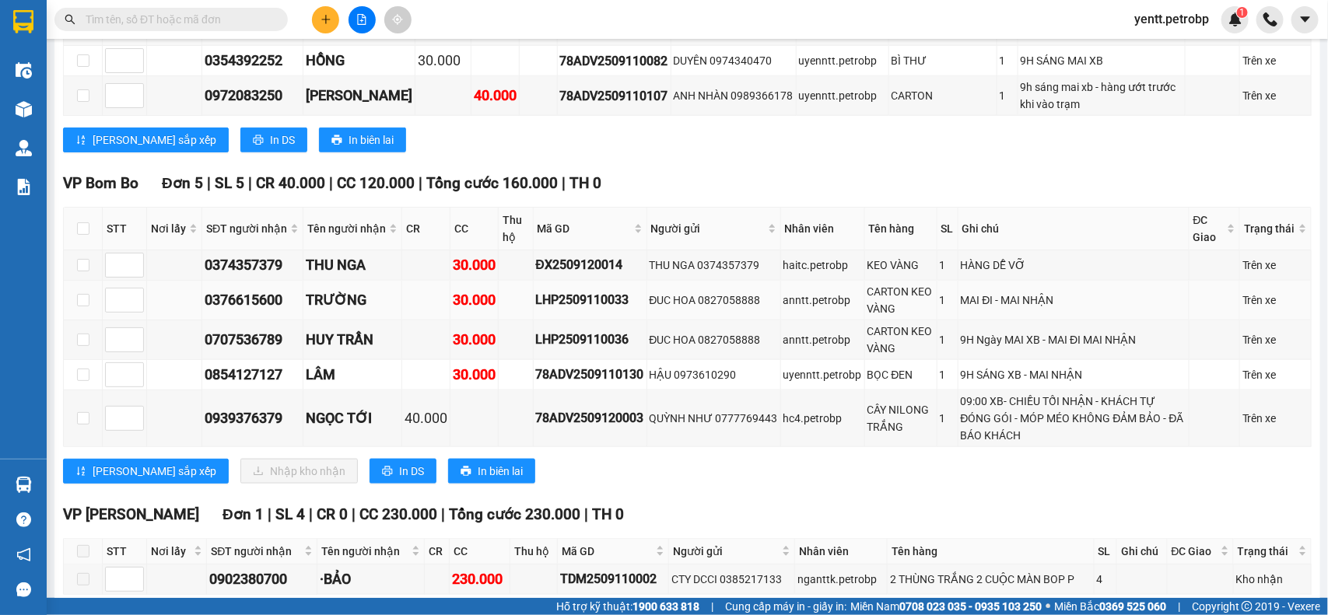
scroll to position [751, 0]
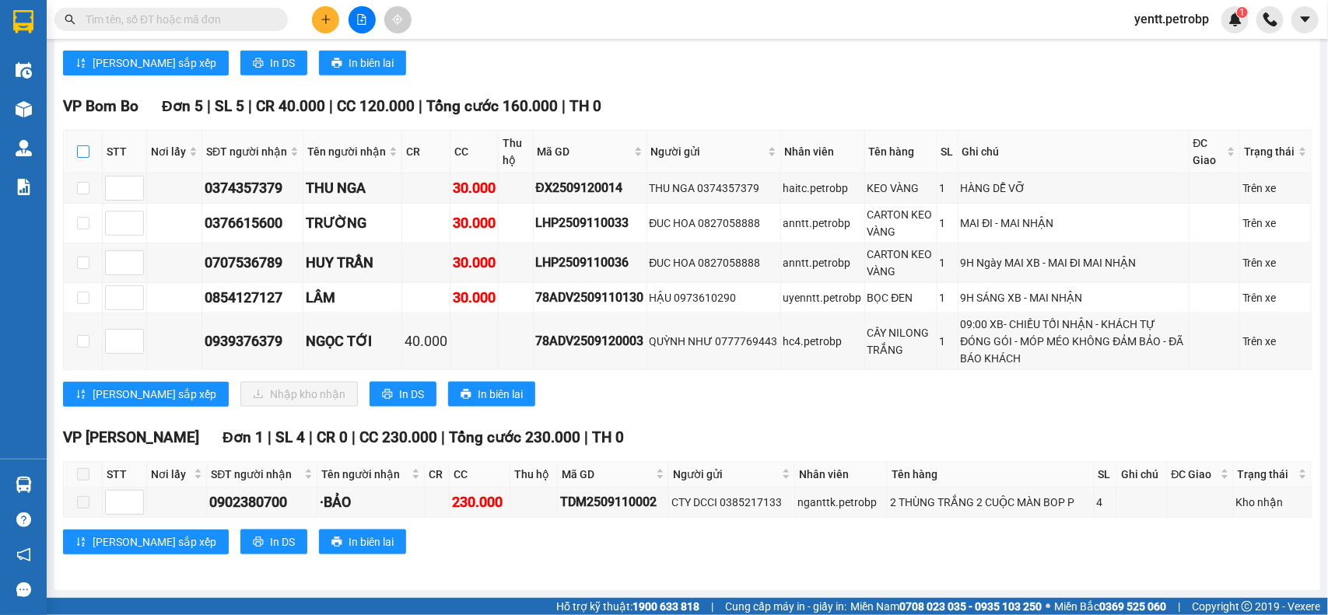
click at [79, 149] on input "checkbox" at bounding box center [83, 151] width 12 height 12
checkbox input "true"
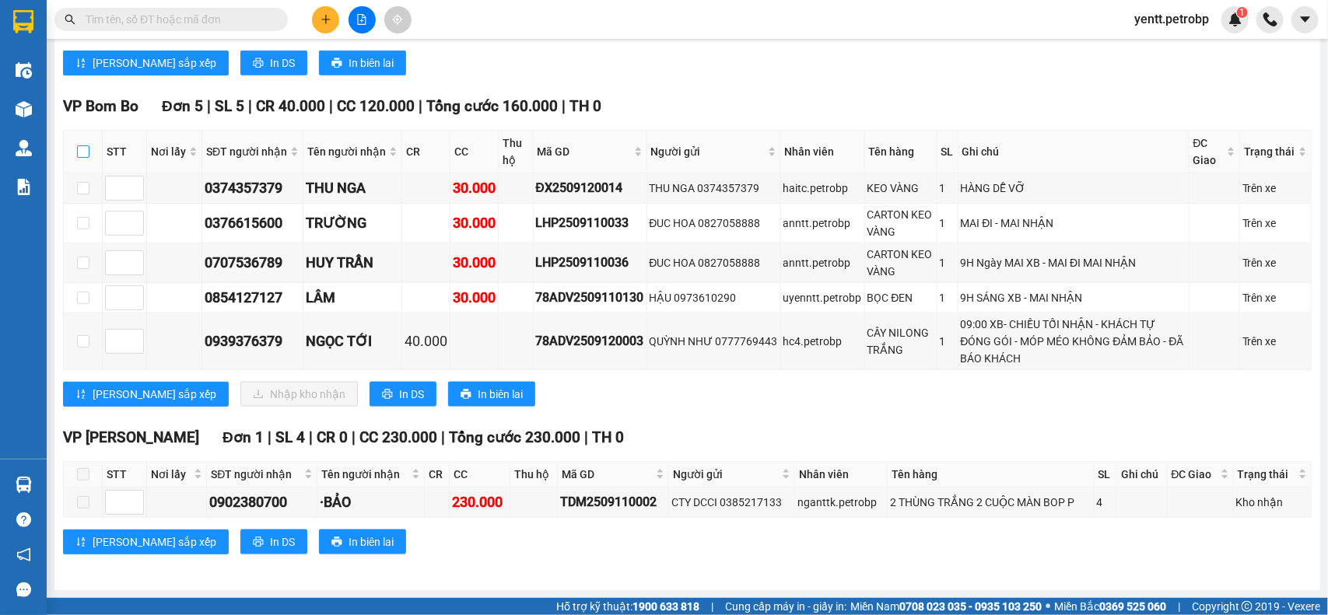
checkbox input "true"
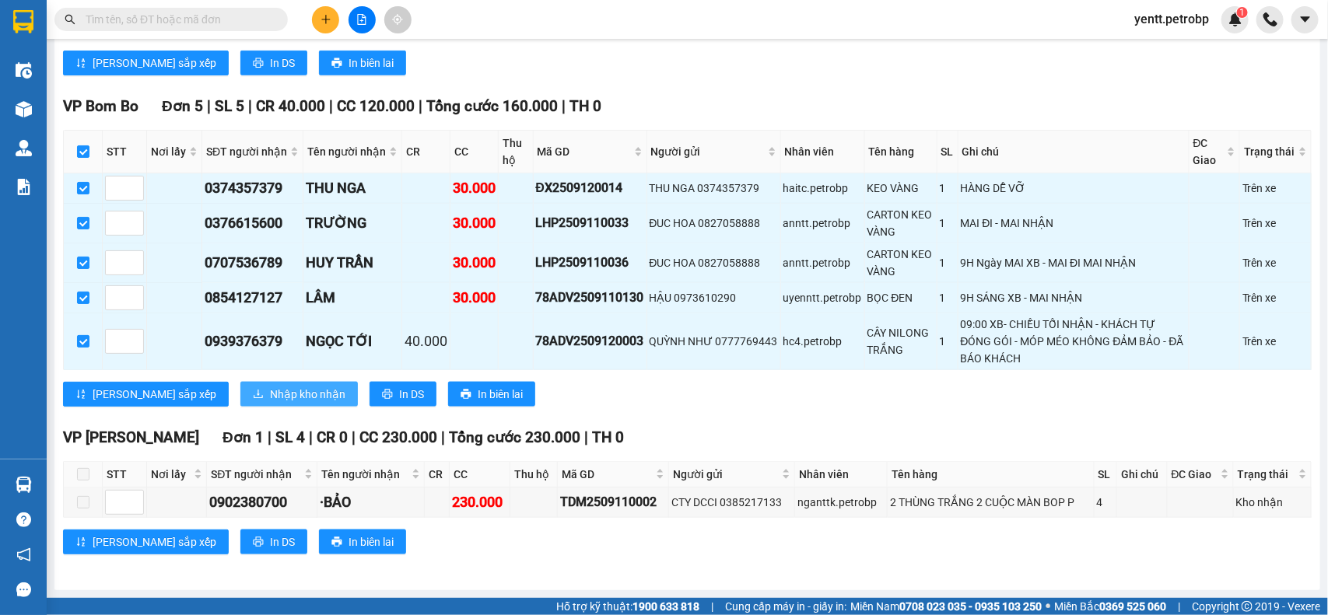
click at [282, 397] on button "Nhập kho nhận" at bounding box center [298, 394] width 117 height 25
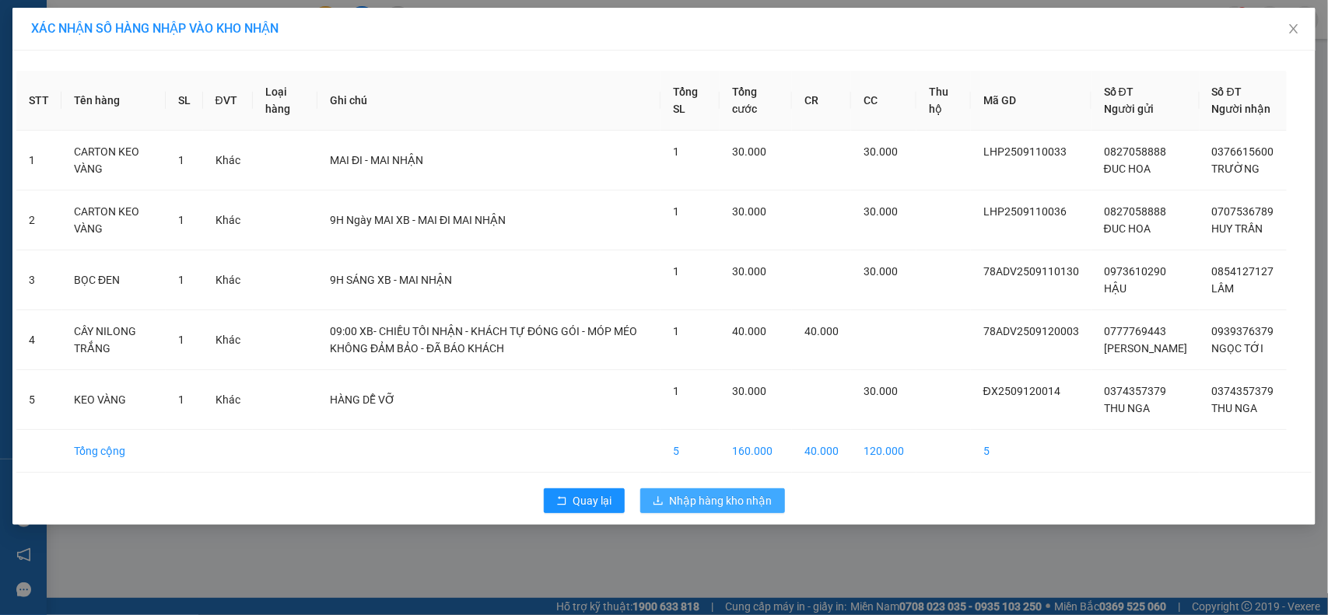
click at [728, 509] on span "Nhập hàng kho nhận" at bounding box center [721, 500] width 103 height 17
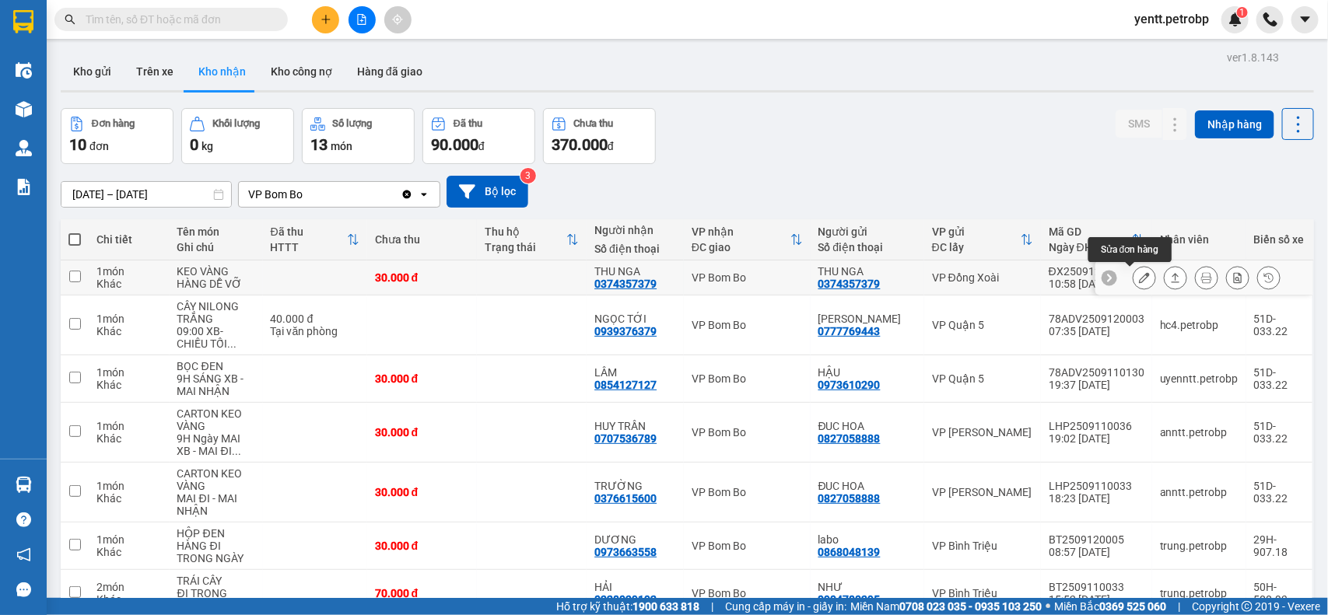
click at [1139, 277] on icon at bounding box center [1144, 277] width 11 height 11
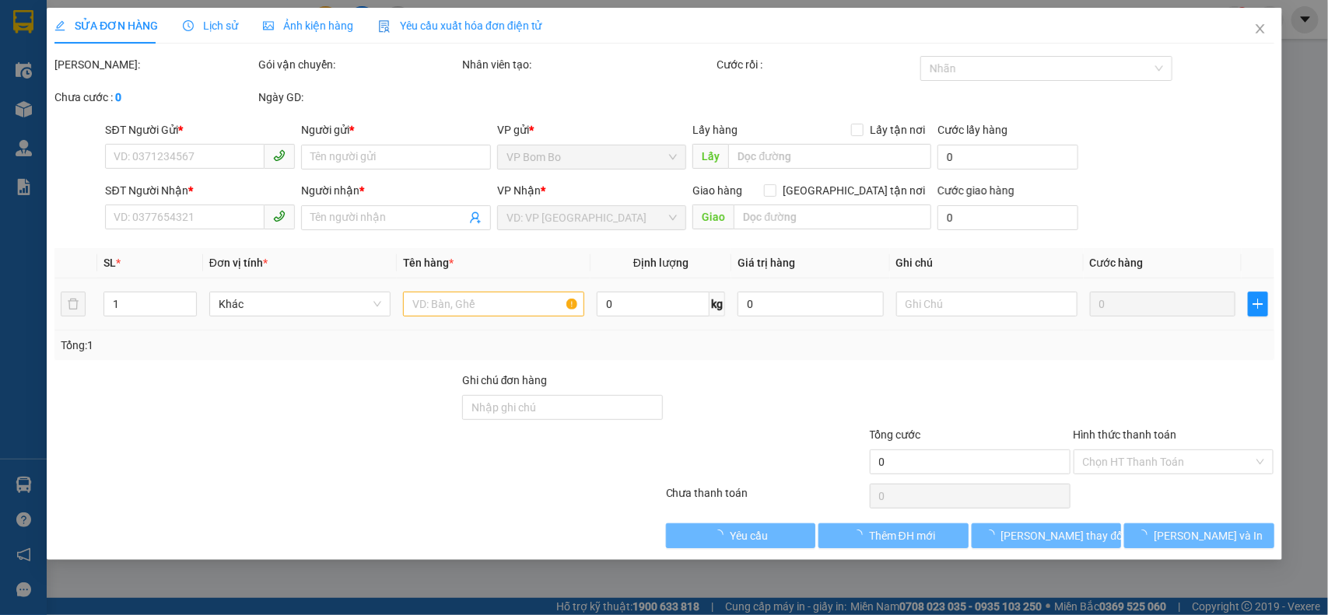
type input "0374357379"
type input "THU NGA"
type input "0374357379"
type input "THU NGA"
type input "30.000"
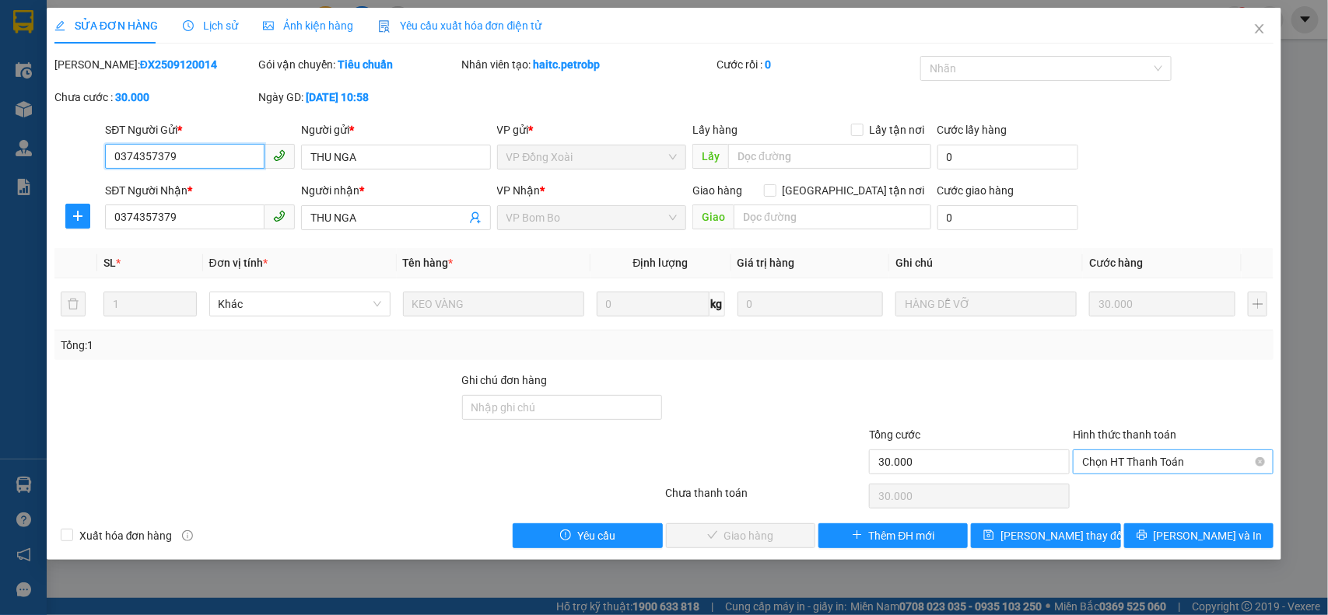
click at [1134, 472] on span "Chọn HT Thanh Toán" at bounding box center [1173, 461] width 182 height 23
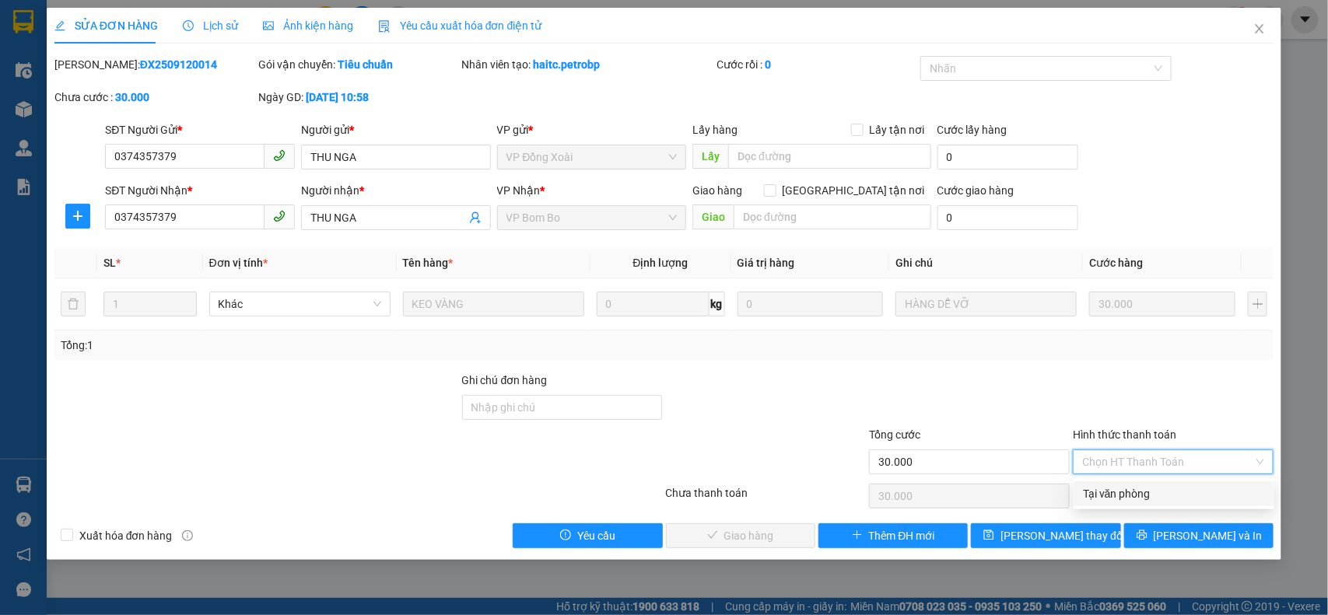
click at [1106, 492] on div "Tại văn phòng" at bounding box center [1174, 493] width 182 height 17
type input "0"
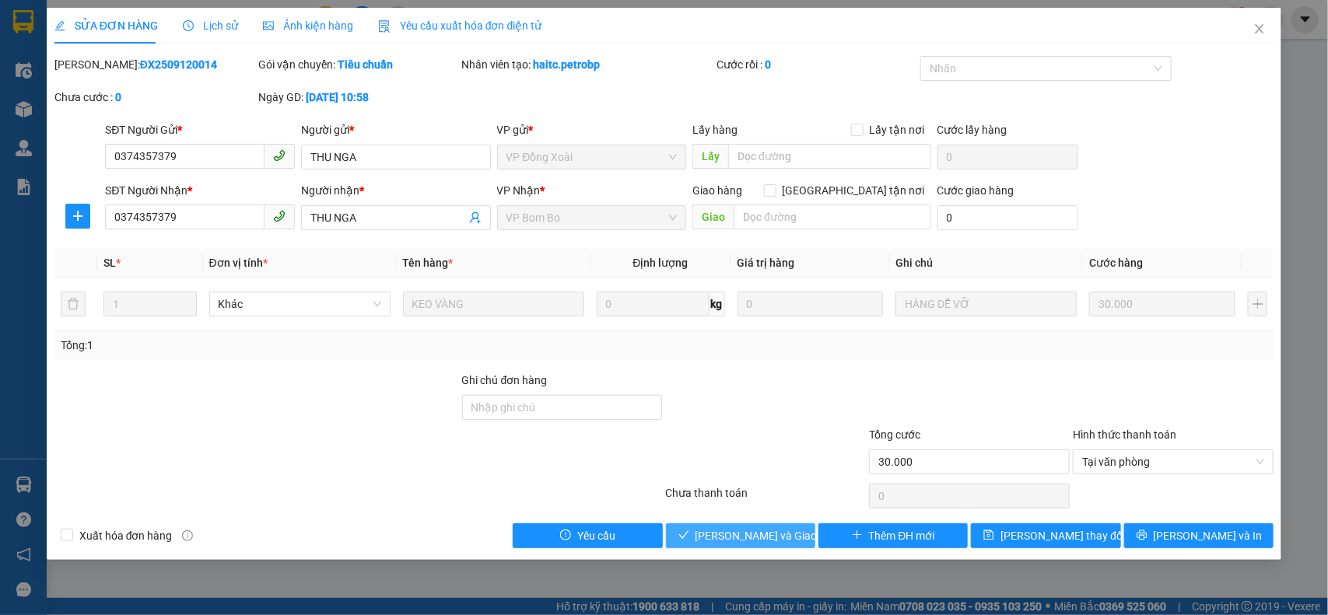
click at [764, 529] on span "[PERSON_NAME] và Giao hàng" at bounding box center [769, 535] width 149 height 17
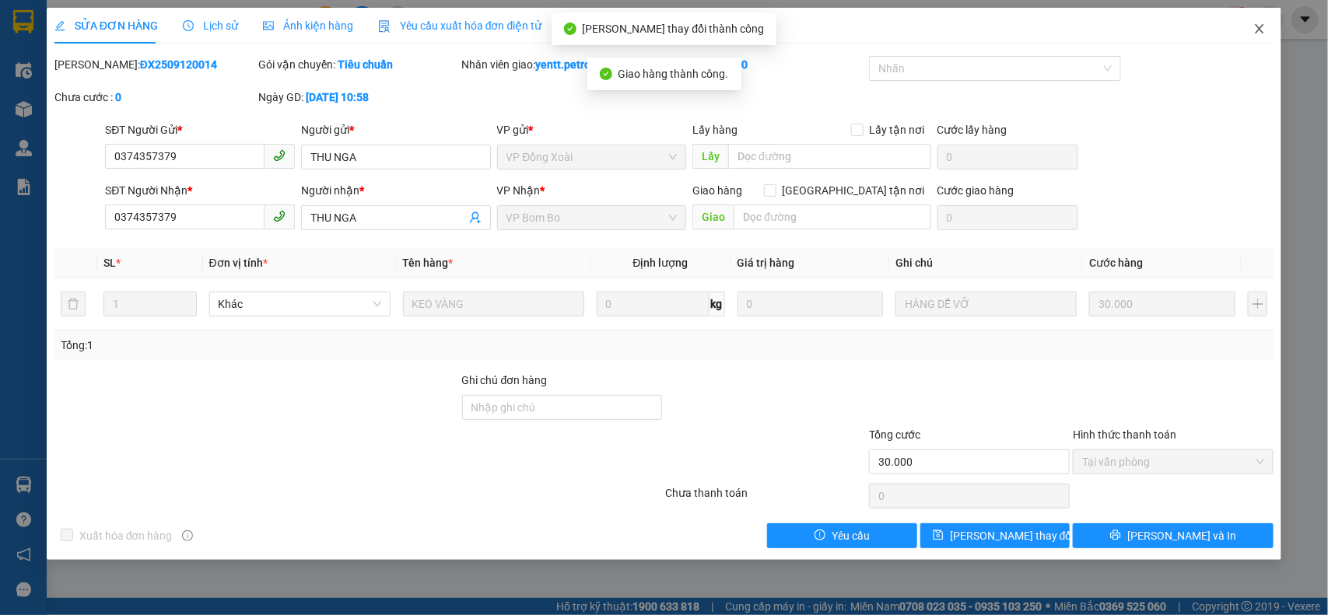
click at [1251, 24] on span "Close" at bounding box center [1259, 30] width 44 height 44
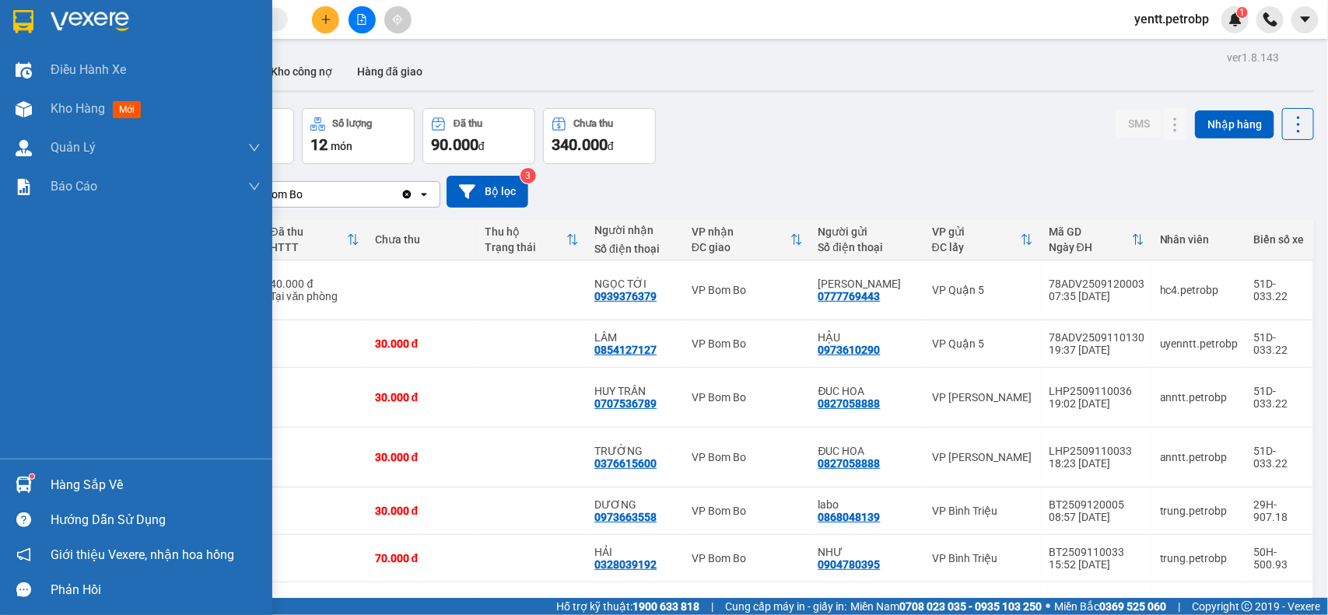
click at [70, 495] on div "Hàng sắp về" at bounding box center [156, 485] width 210 height 23
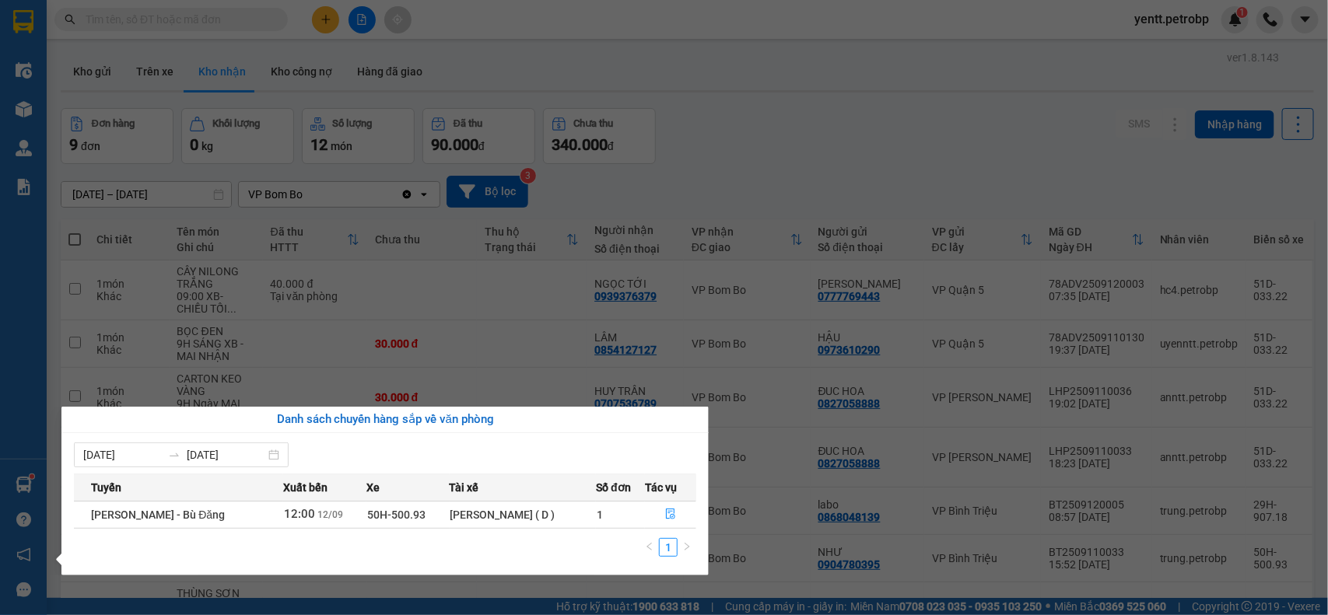
click at [887, 100] on section "Kết quả tìm kiếm ( 0 ) Bộ lọc No Data yentt.petrobp 1 Điều hành xe Kho hàng mới…" at bounding box center [664, 307] width 1328 height 615
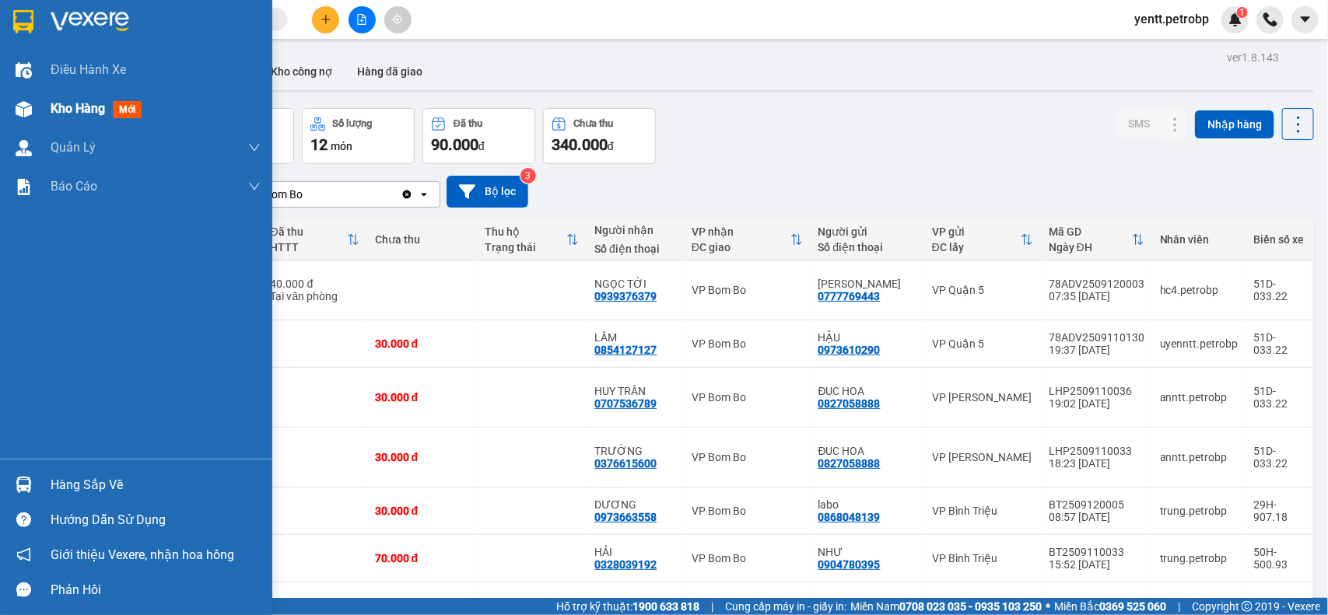
click at [68, 107] on span "Kho hàng" at bounding box center [78, 108] width 54 height 15
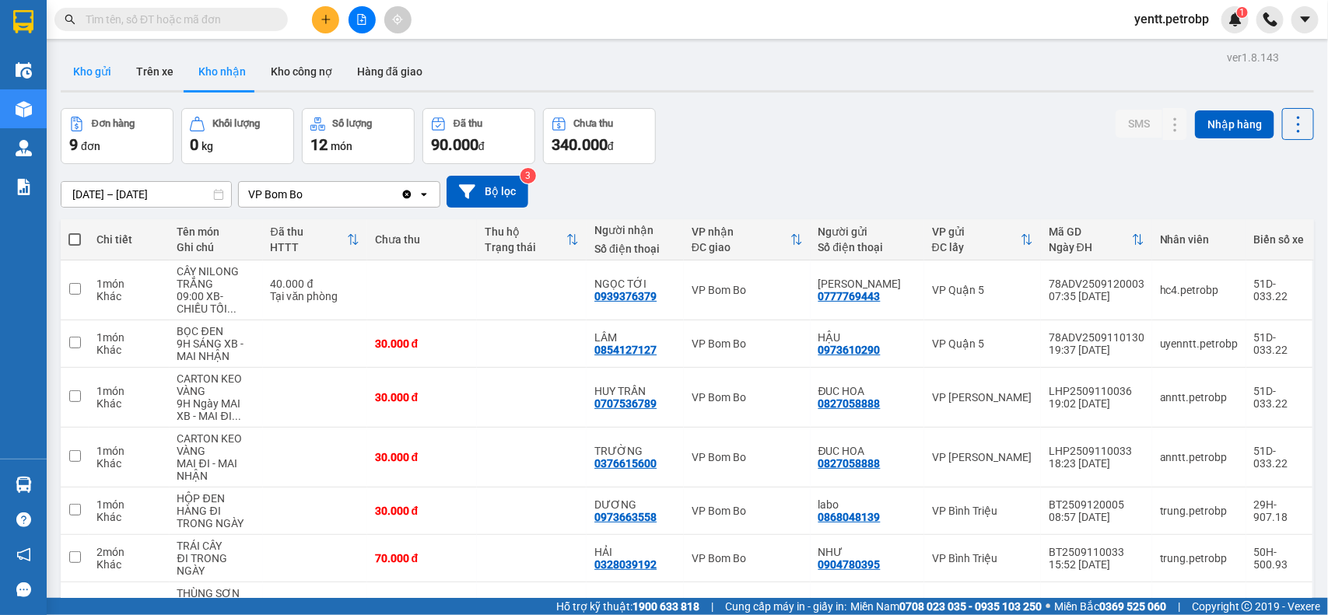
click at [100, 79] on button "Kho gửi" at bounding box center [92, 71] width 63 height 37
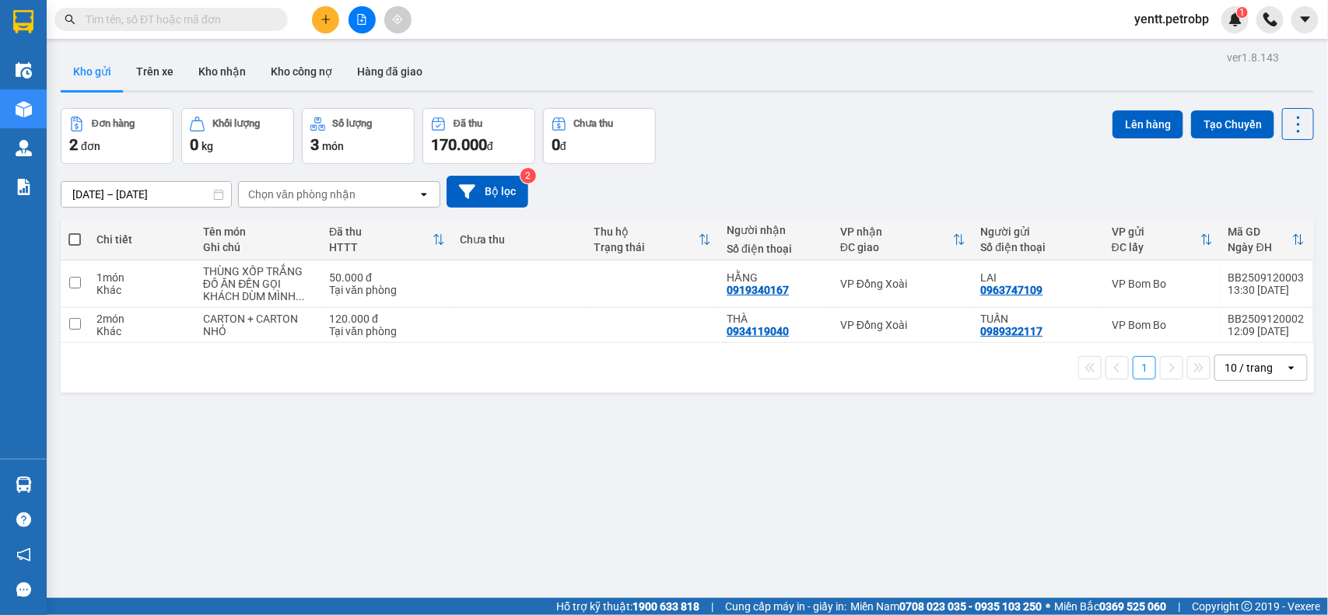
click at [68, 235] on span at bounding box center [74, 239] width 12 height 12
click at [75, 232] on input "checkbox" at bounding box center [75, 232] width 0 height 0
checkbox input "true"
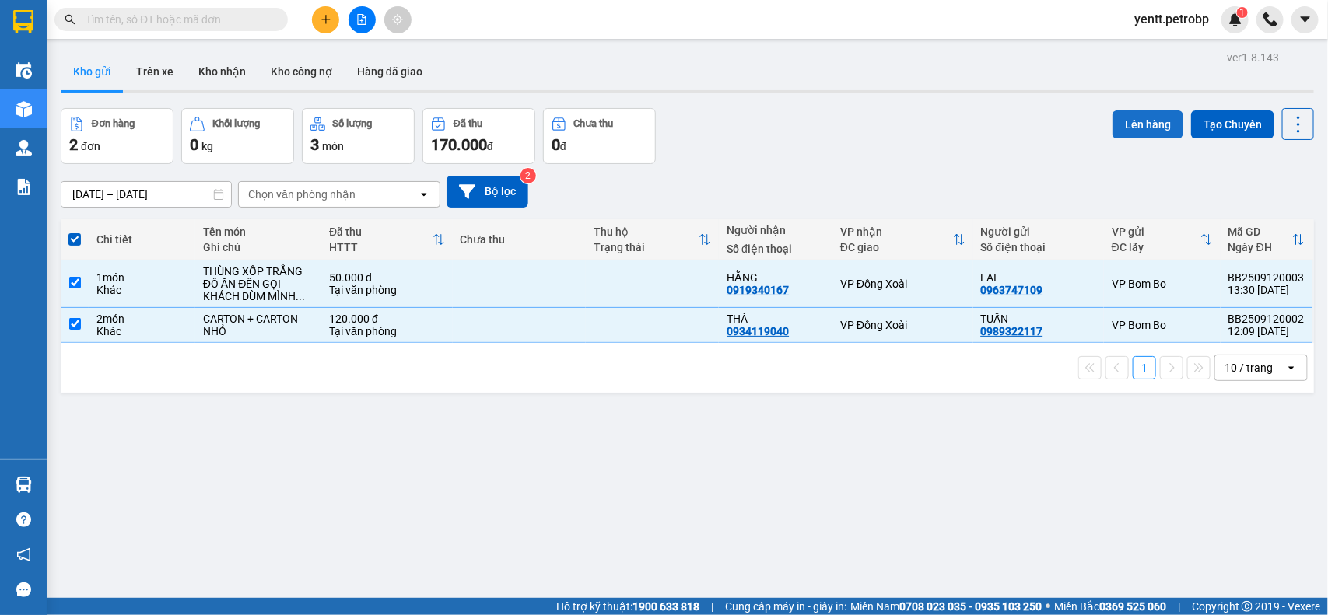
click at [1148, 119] on button "Lên hàng" at bounding box center [1147, 124] width 71 height 28
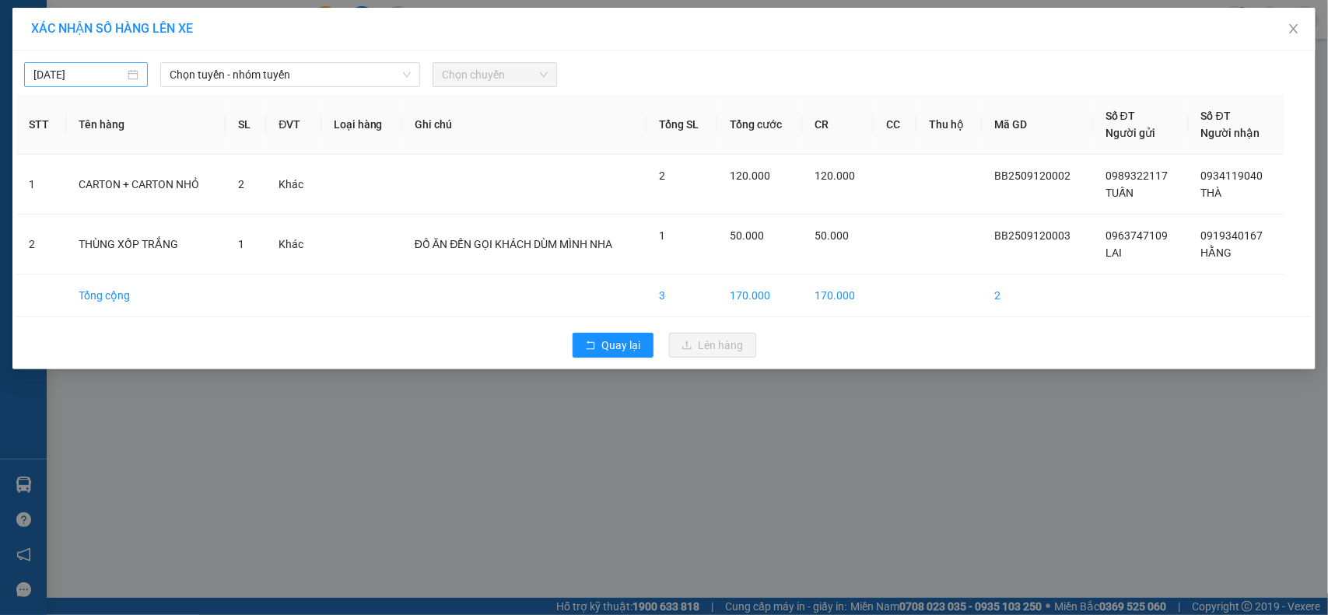
type input "[DATE]"
click at [97, 75] on input "[DATE]" at bounding box center [78, 74] width 91 height 17
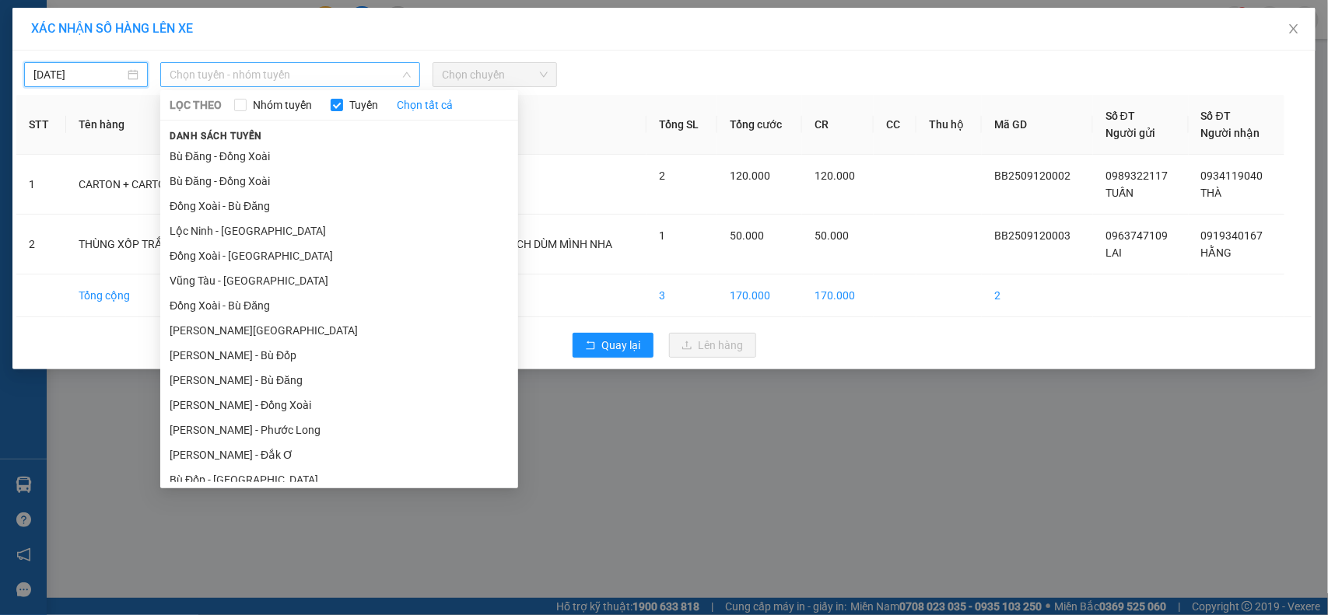
click at [281, 76] on span "Chọn tuyến - nhóm tuyến" at bounding box center [290, 74] width 241 height 23
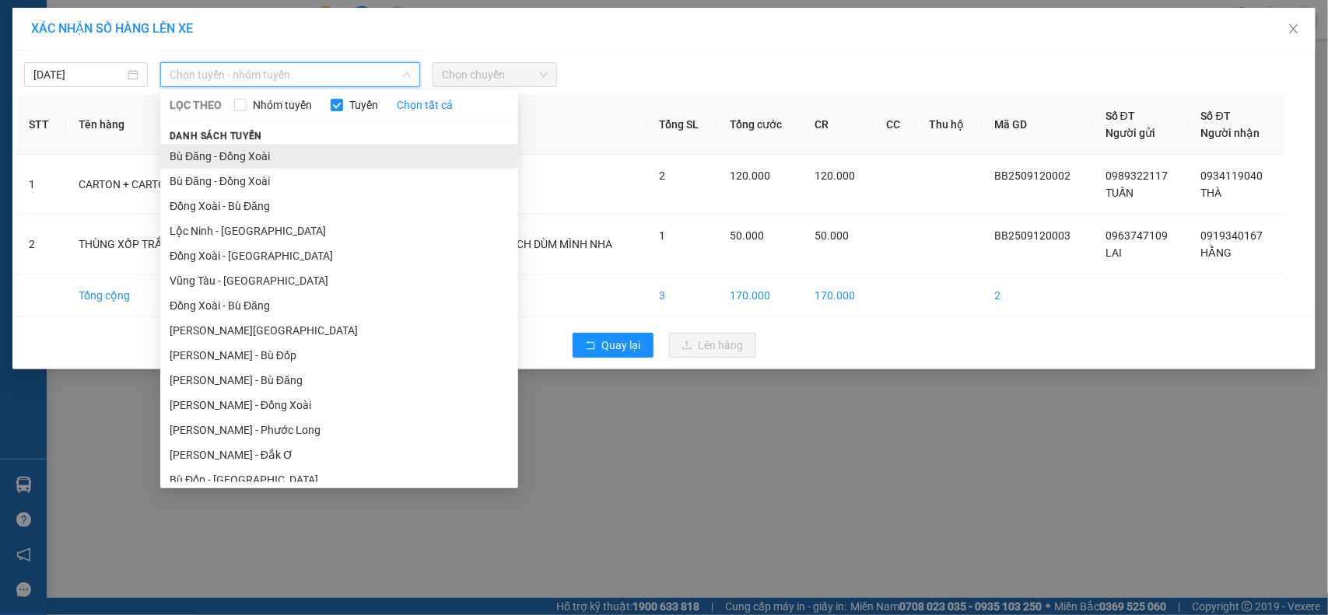
click at [243, 154] on li "Bù Đăng - Đồng Xoài" at bounding box center [339, 156] width 358 height 25
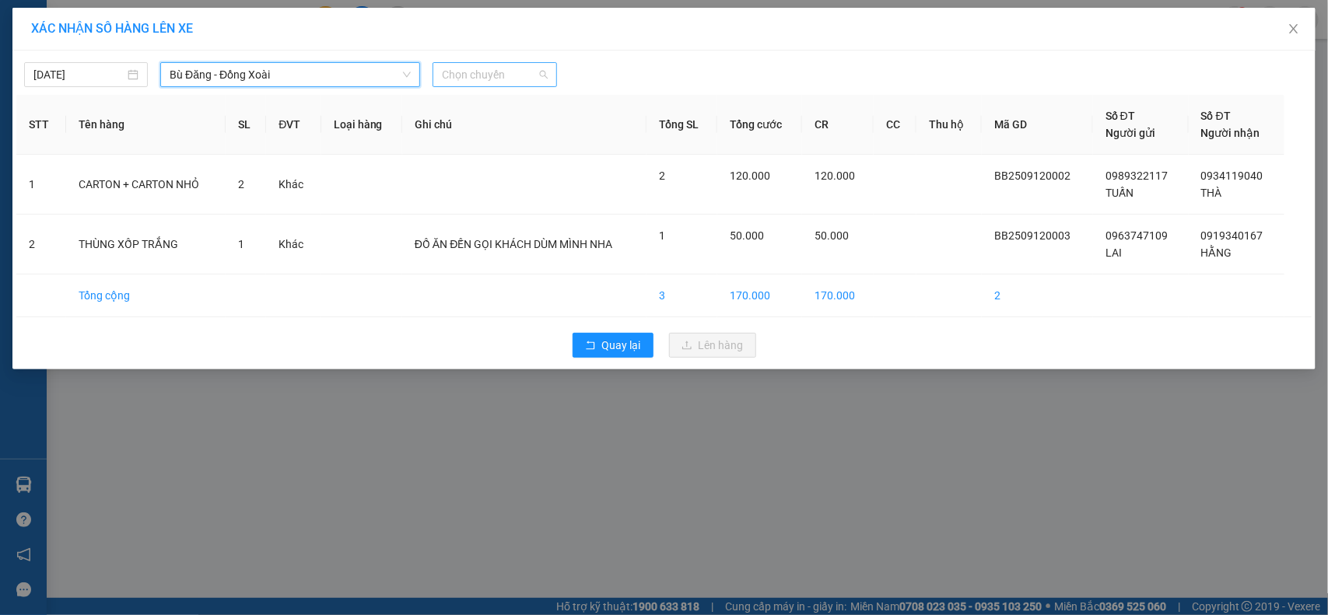
click at [516, 67] on span "Chọn chuyến" at bounding box center [494, 74] width 105 height 23
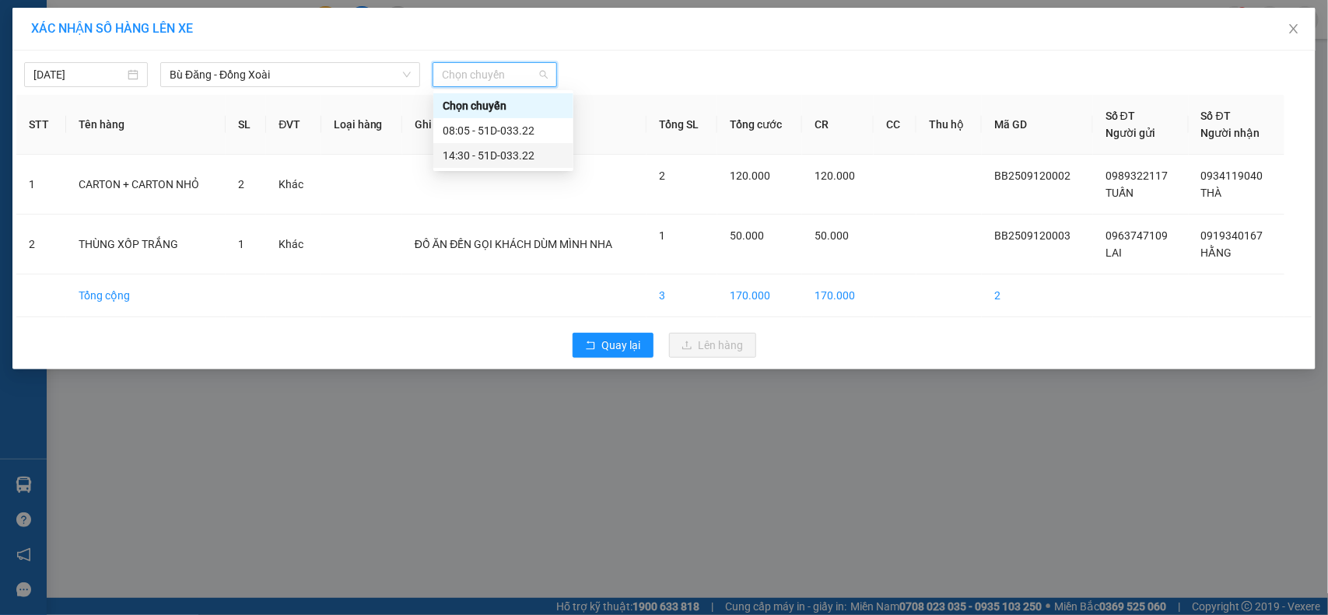
click at [492, 159] on div "14:30 - 51D-033.22" at bounding box center [503, 155] width 121 height 17
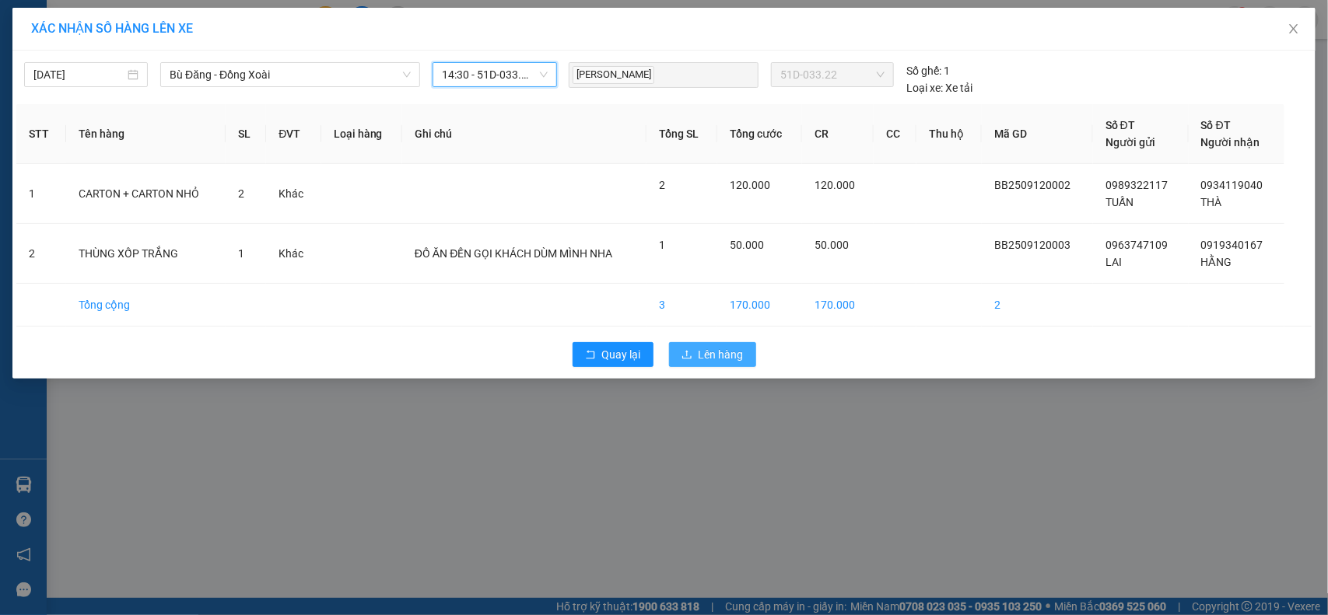
click at [712, 355] on span "Lên hàng" at bounding box center [720, 354] width 45 height 17
